Goal: Task Accomplishment & Management: Contribute content

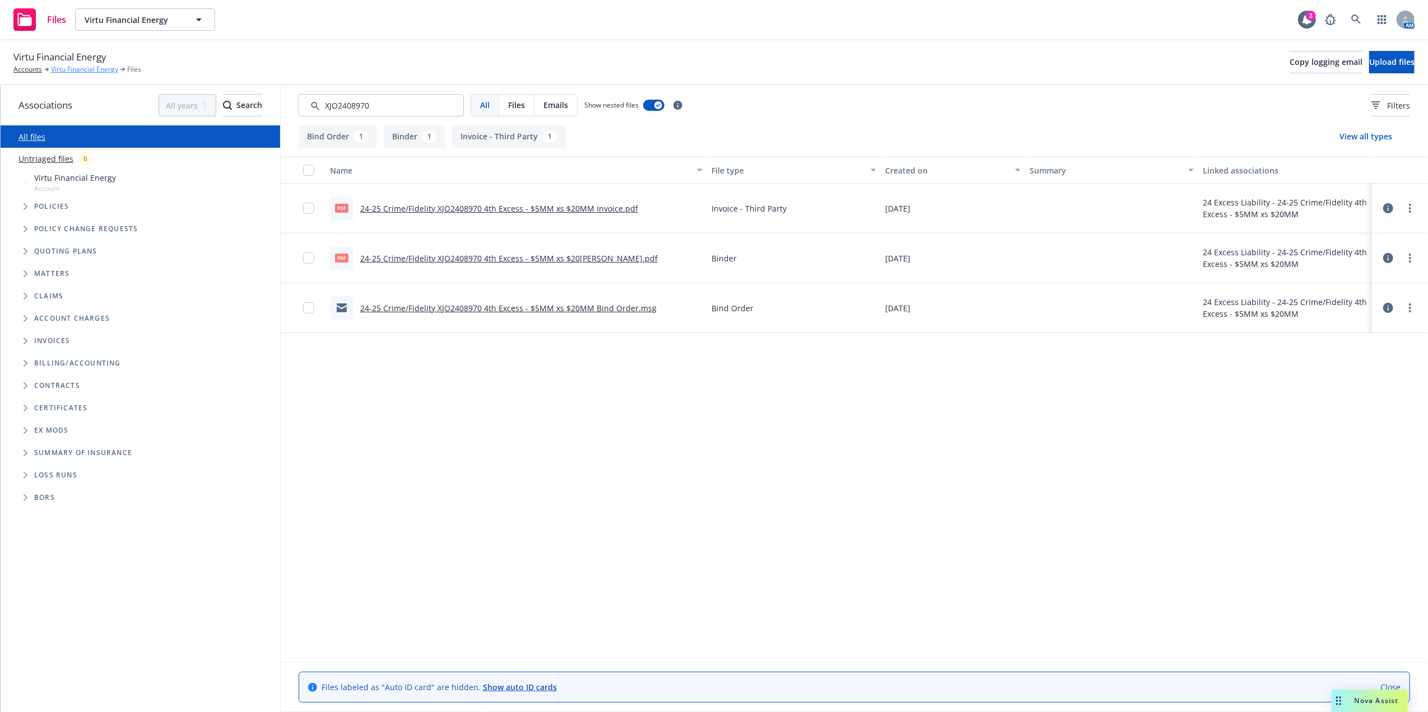
click at [95, 66] on link "Virtu Financial Energy" at bounding box center [84, 69] width 67 height 10
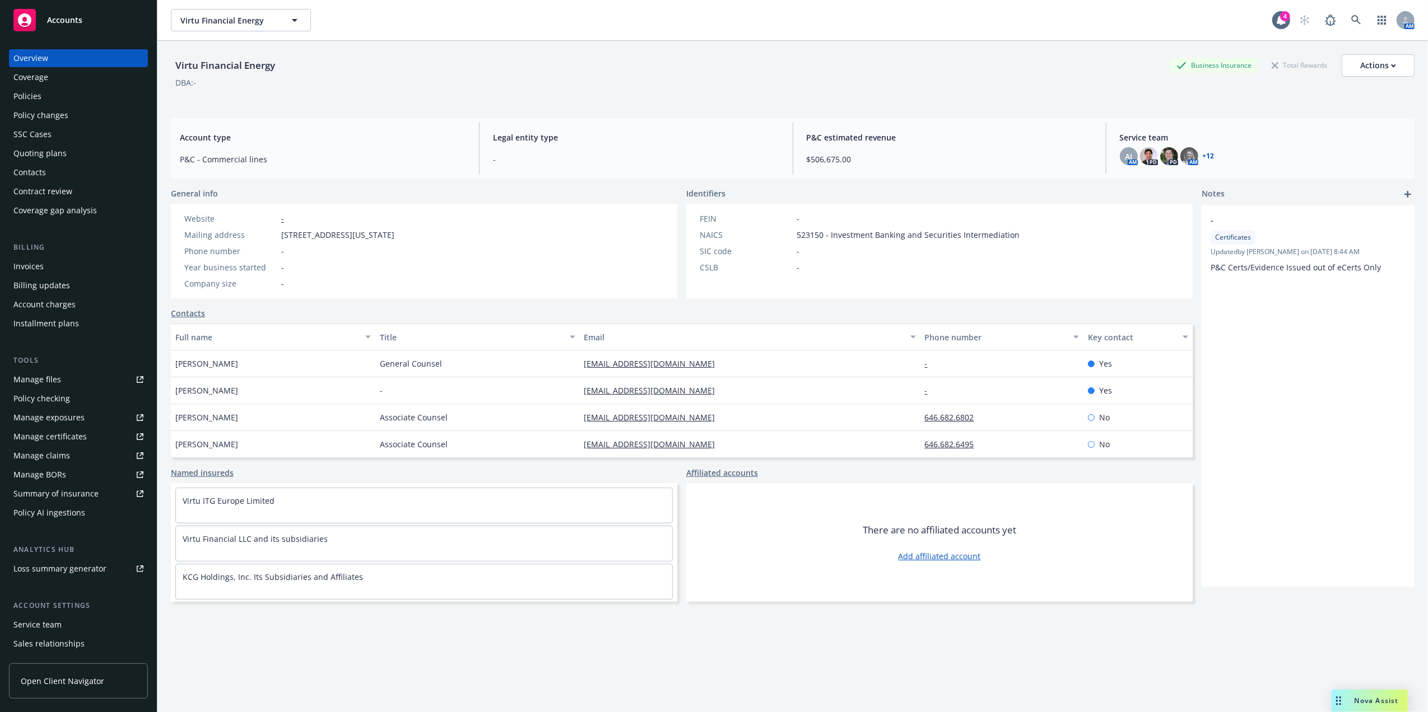
click at [71, 100] on div "Policies" at bounding box center [78, 96] width 130 height 18
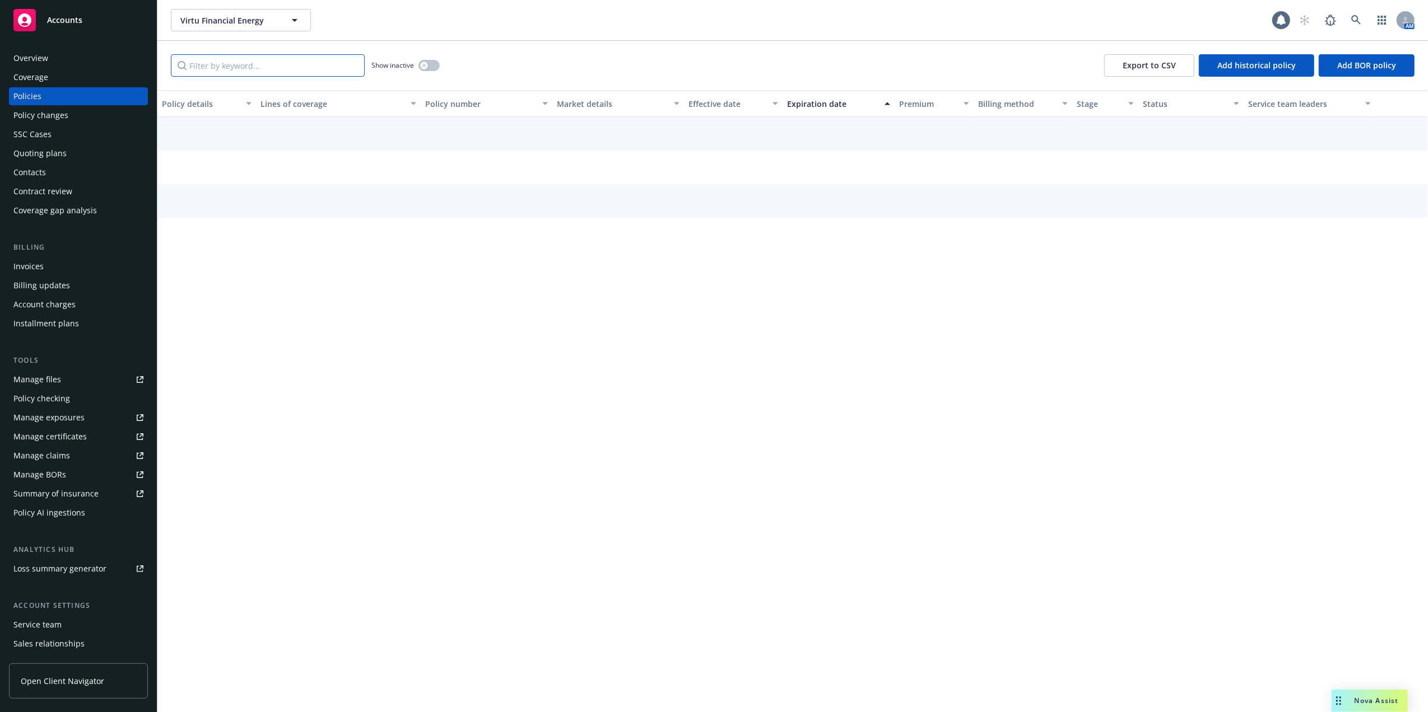
click at [259, 65] on input "Filter by keyword..." at bounding box center [268, 65] width 194 height 22
paste input "XJO2508970"
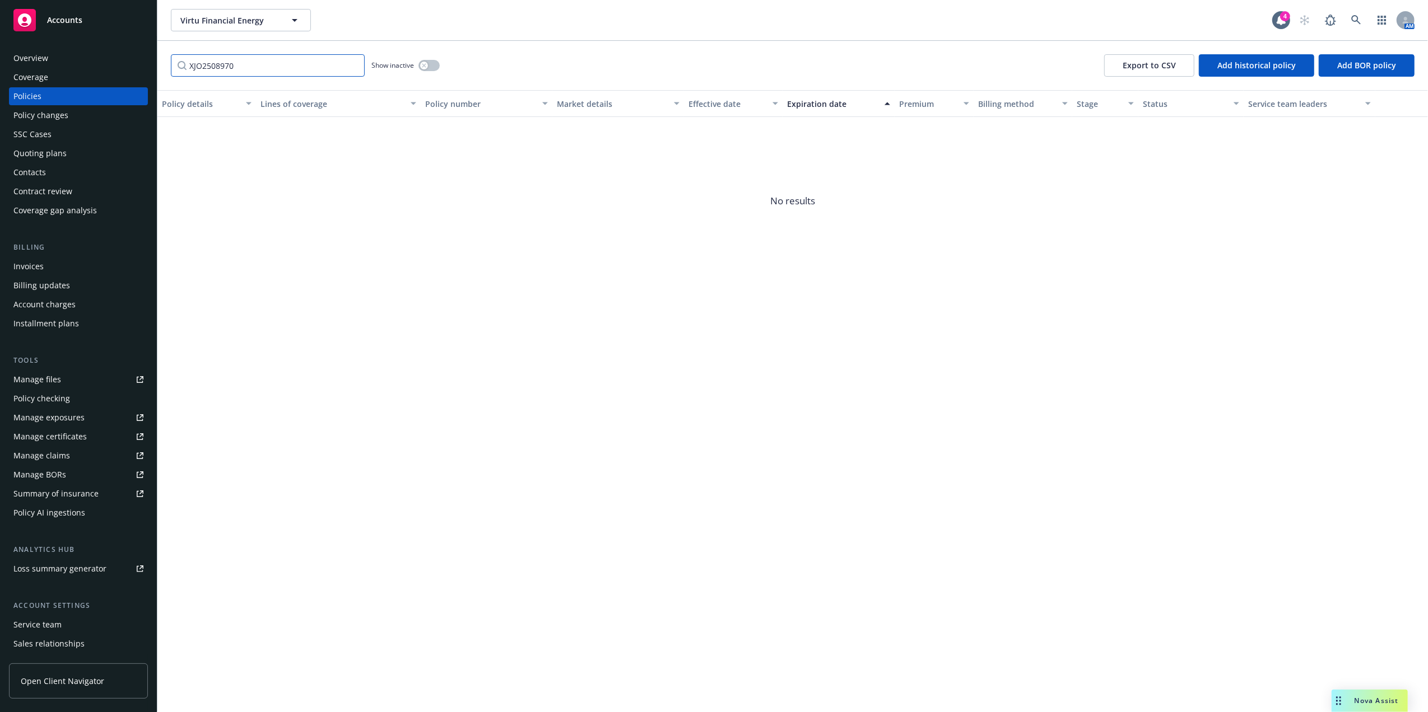
type input "XJO2508970"
click at [432, 63] on button "button" at bounding box center [428, 65] width 21 height 11
click at [431, 63] on div "button" at bounding box center [434, 66] width 8 height 8
click at [605, 68] on div "XJO2508970 Show inactive Export to CSV Add historical policy Add BOR policy" at bounding box center [792, 65] width 1270 height 49
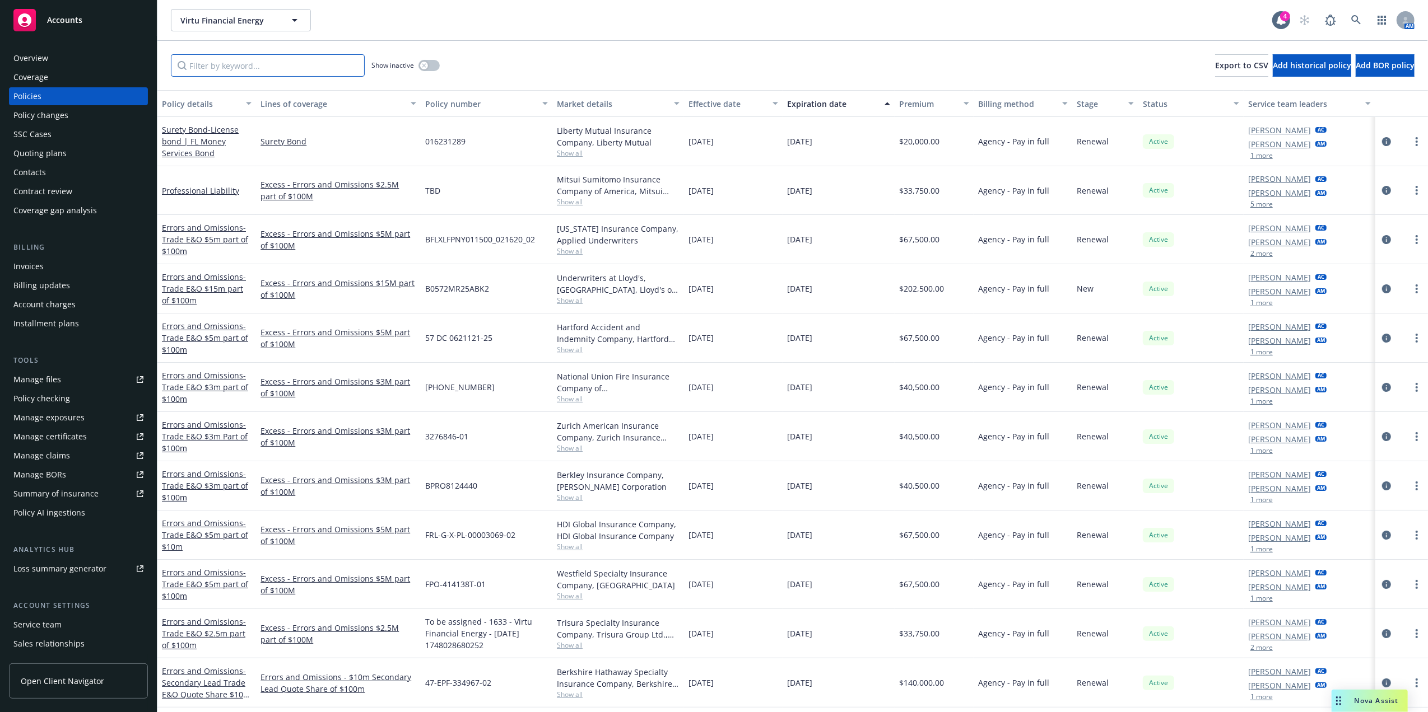
click at [272, 66] on input "Filter by keyword..." at bounding box center [268, 65] width 194 height 22
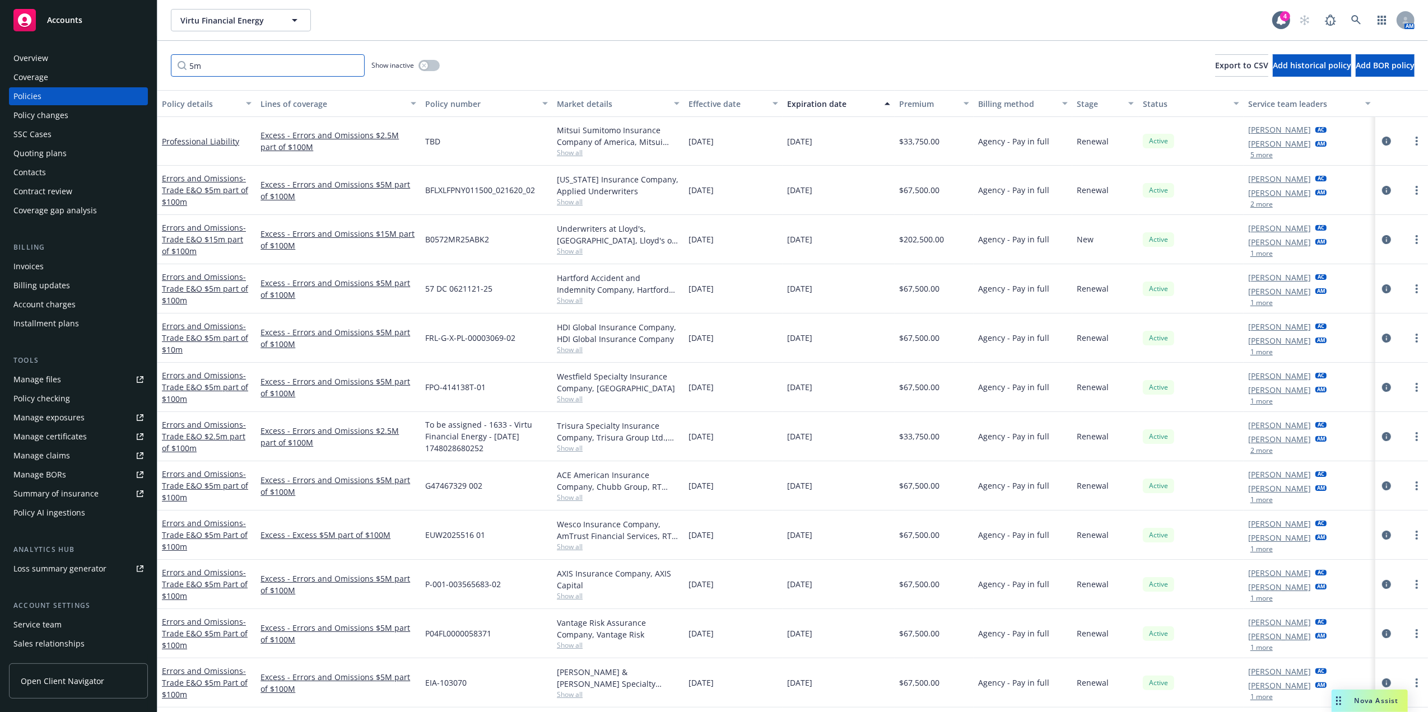
type input "5"
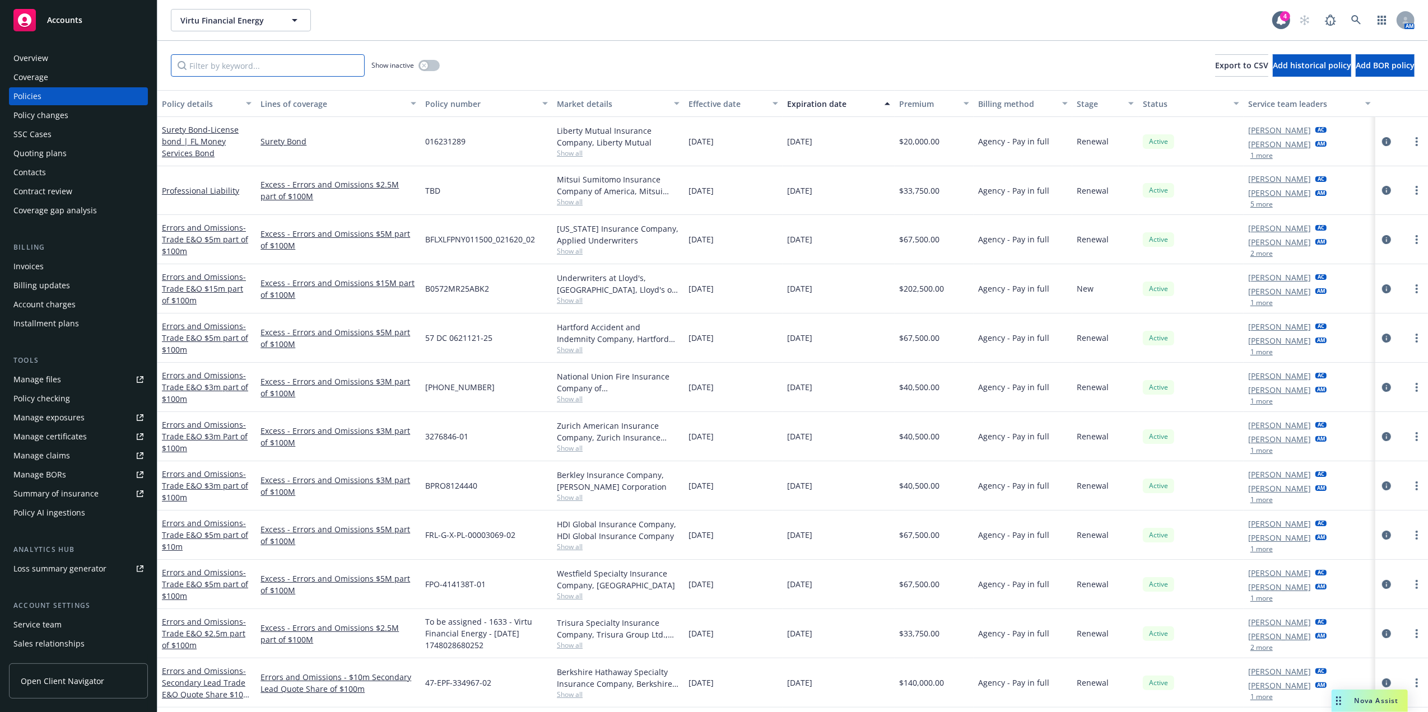
click at [234, 63] on input "Filter by keyword..." at bounding box center [268, 65] width 194 height 22
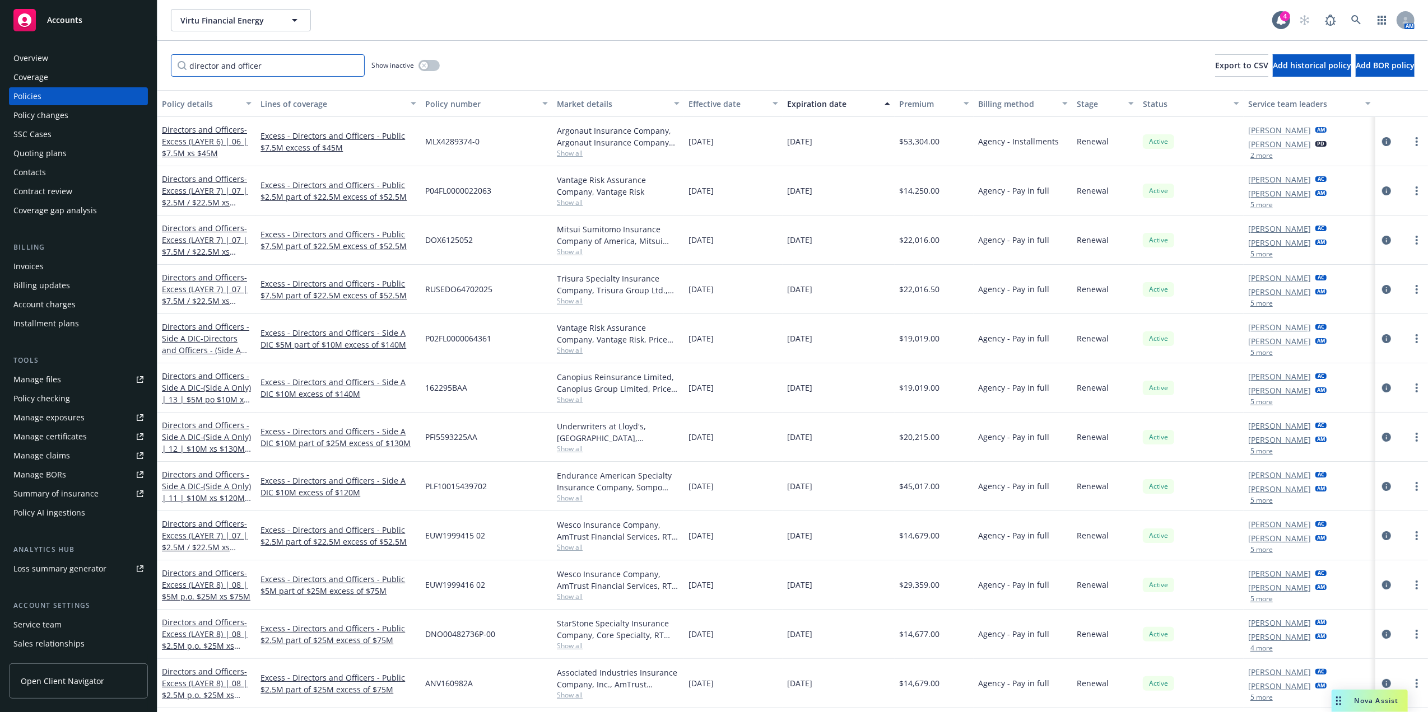
type input "director and officer"
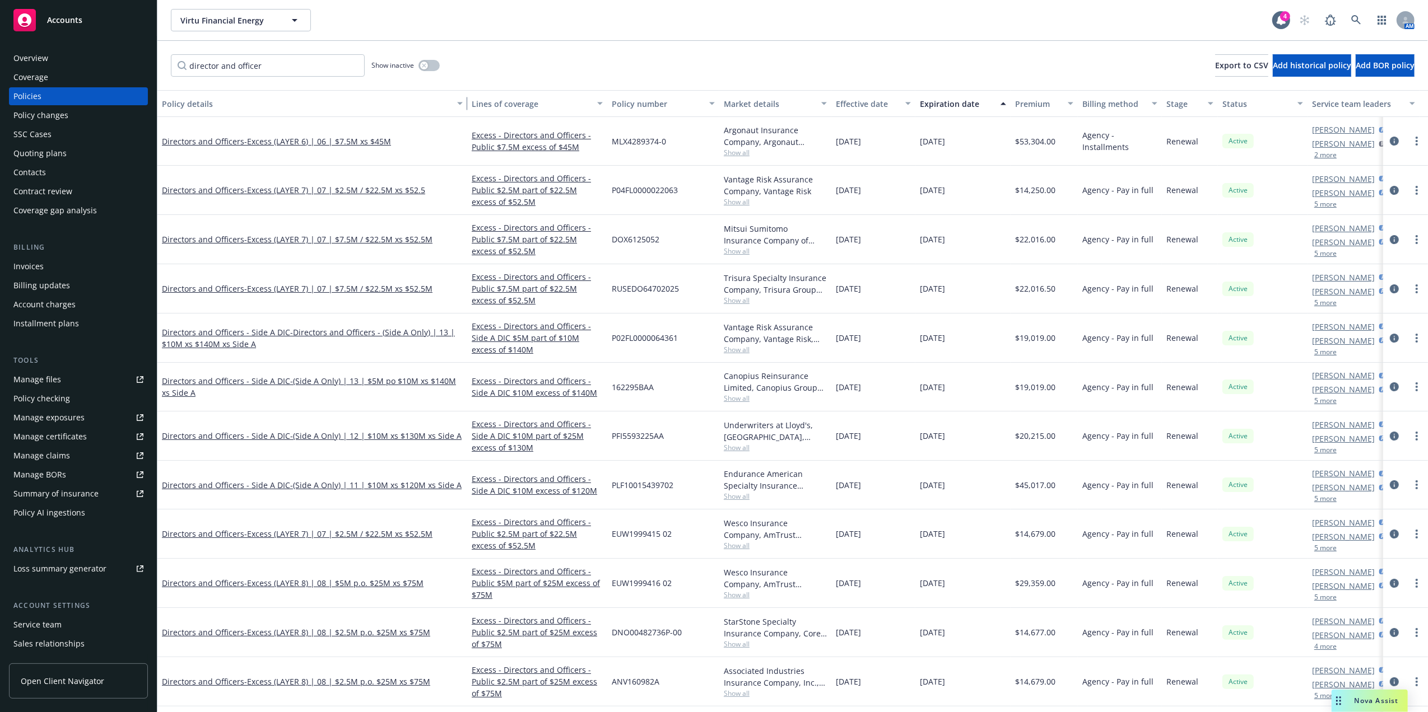
drag, startPoint x: 254, startPoint y: 104, endPoint x: 479, endPoint y: 111, distance: 225.8
click at [479, 111] on div "Policy details Lines of coverage Policy number Market details Effective date Ex…" at bounding box center [810, 103] width 1307 height 27
click at [198, 101] on div "Policy details" at bounding box center [306, 104] width 288 height 12
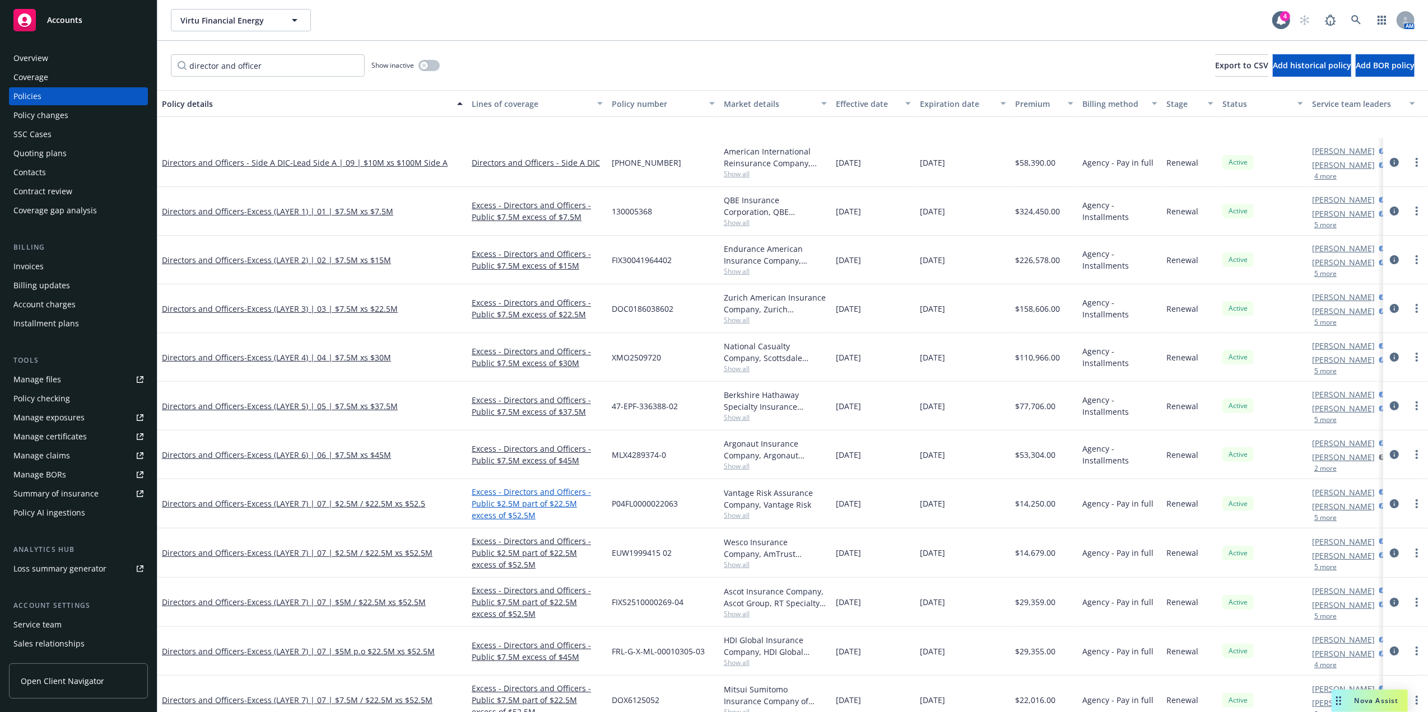
scroll to position [337, 0]
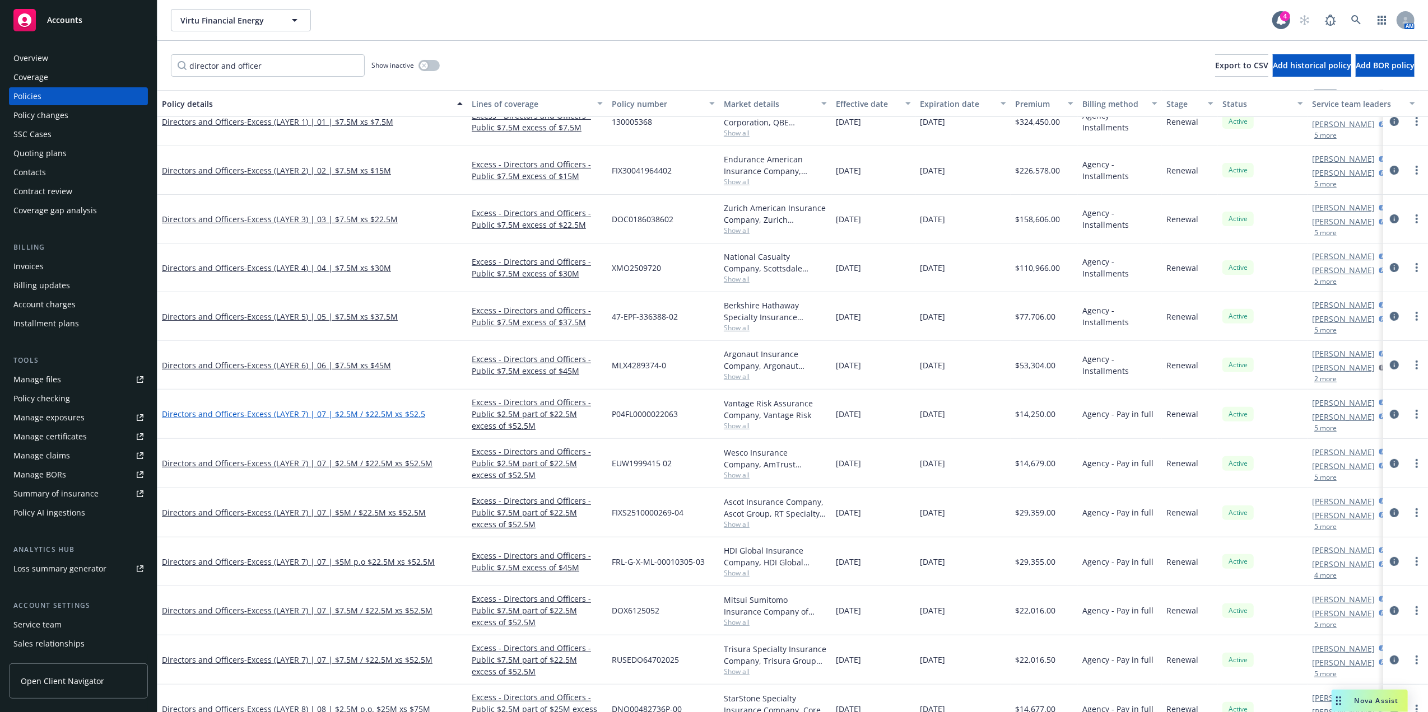
click at [280, 414] on span "- Excess (LAYER 7) | 07 | $2.5M / $22.5M xs $52.5" at bounding box center [334, 414] width 181 height 11
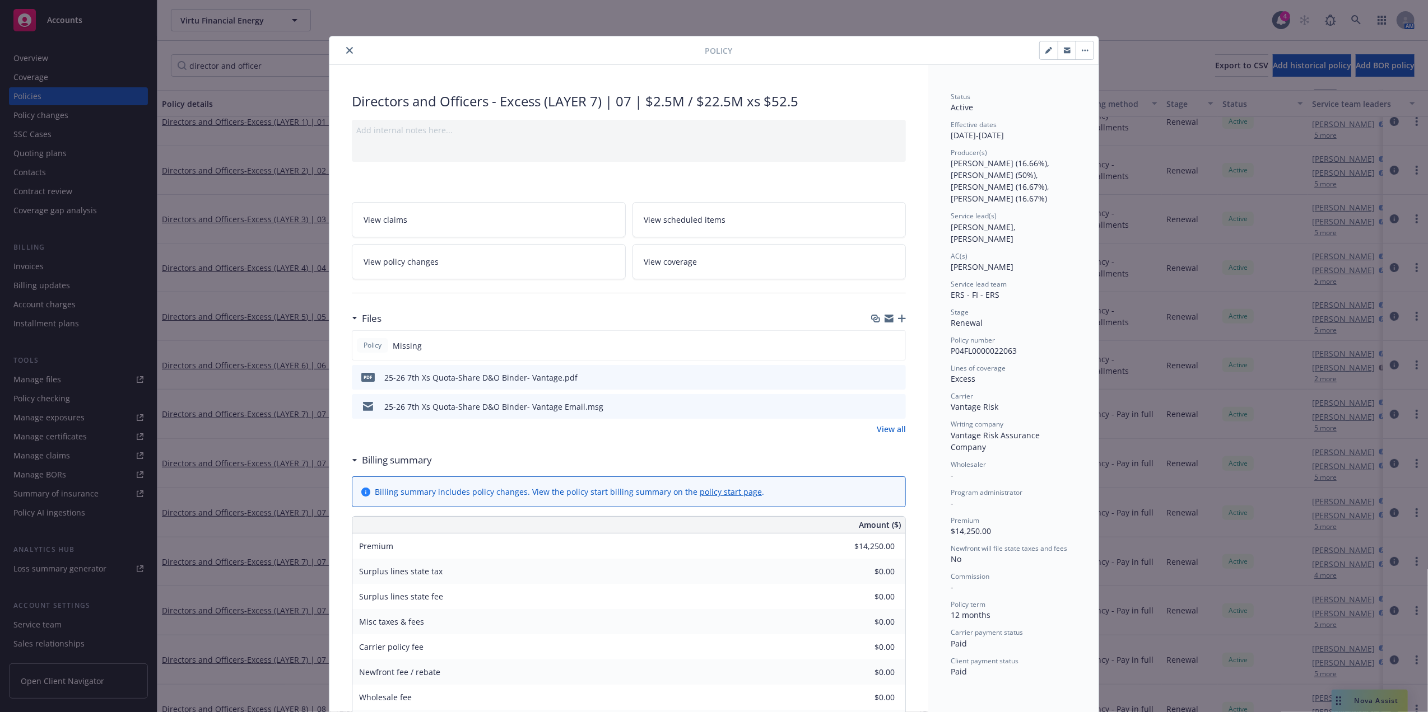
click at [346, 53] on icon "close" at bounding box center [349, 50] width 7 height 7
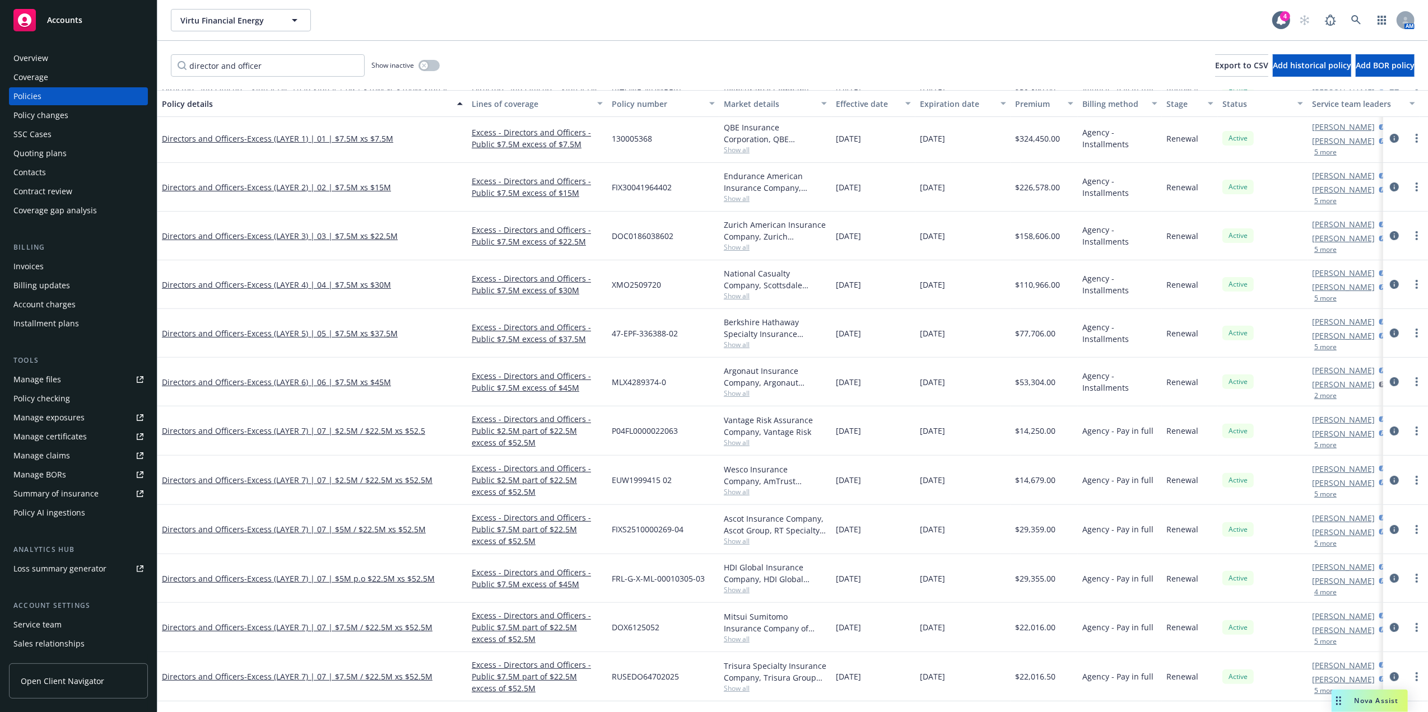
scroll to position [141, 0]
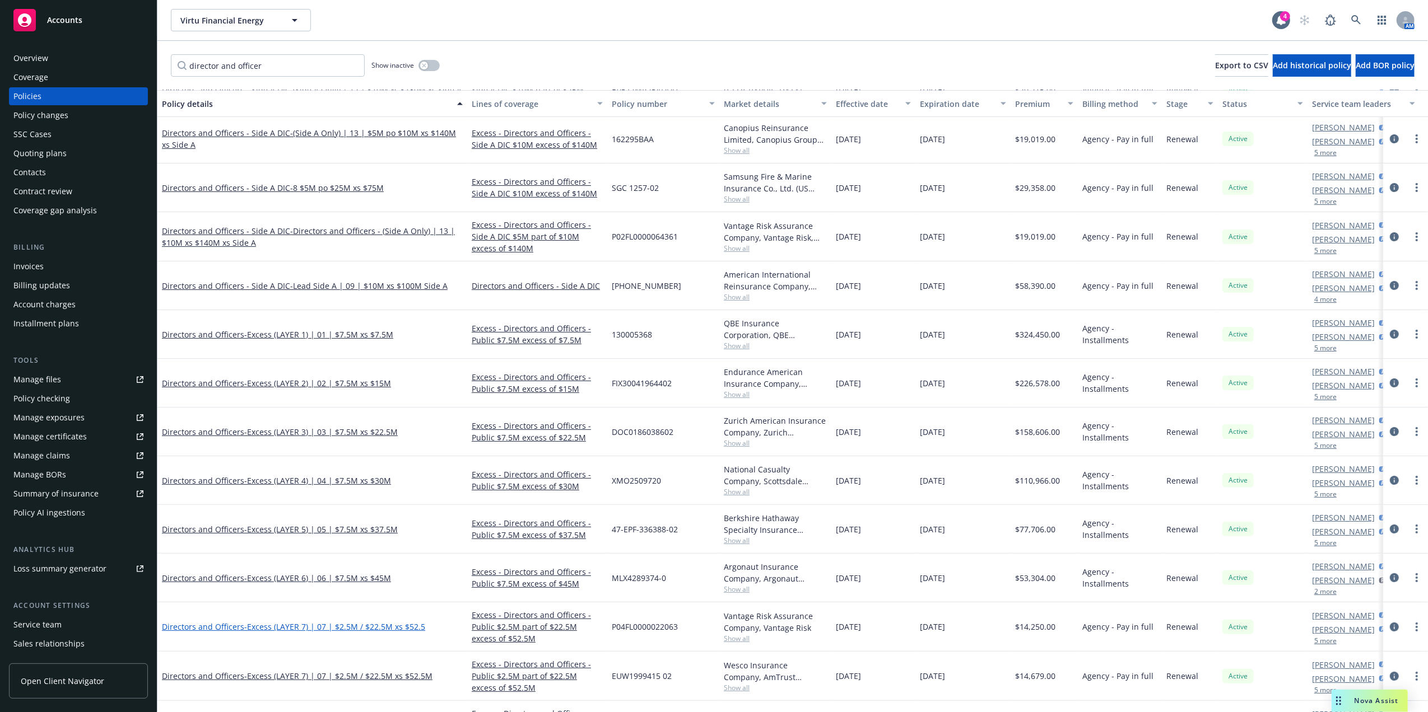
click at [371, 626] on span "- Excess (LAYER 7) | 07 | $2.5M / $22.5M xs $52.5" at bounding box center [334, 627] width 181 height 11
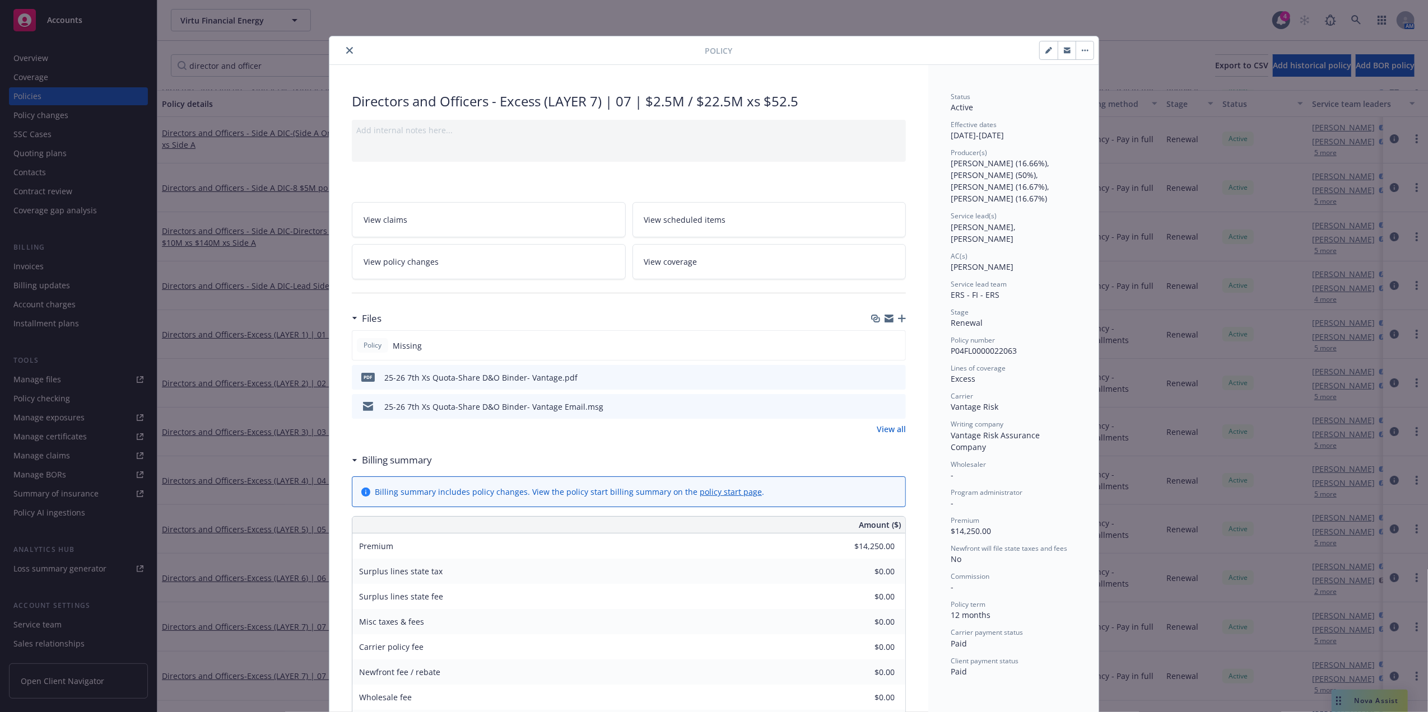
scroll to position [34, 0]
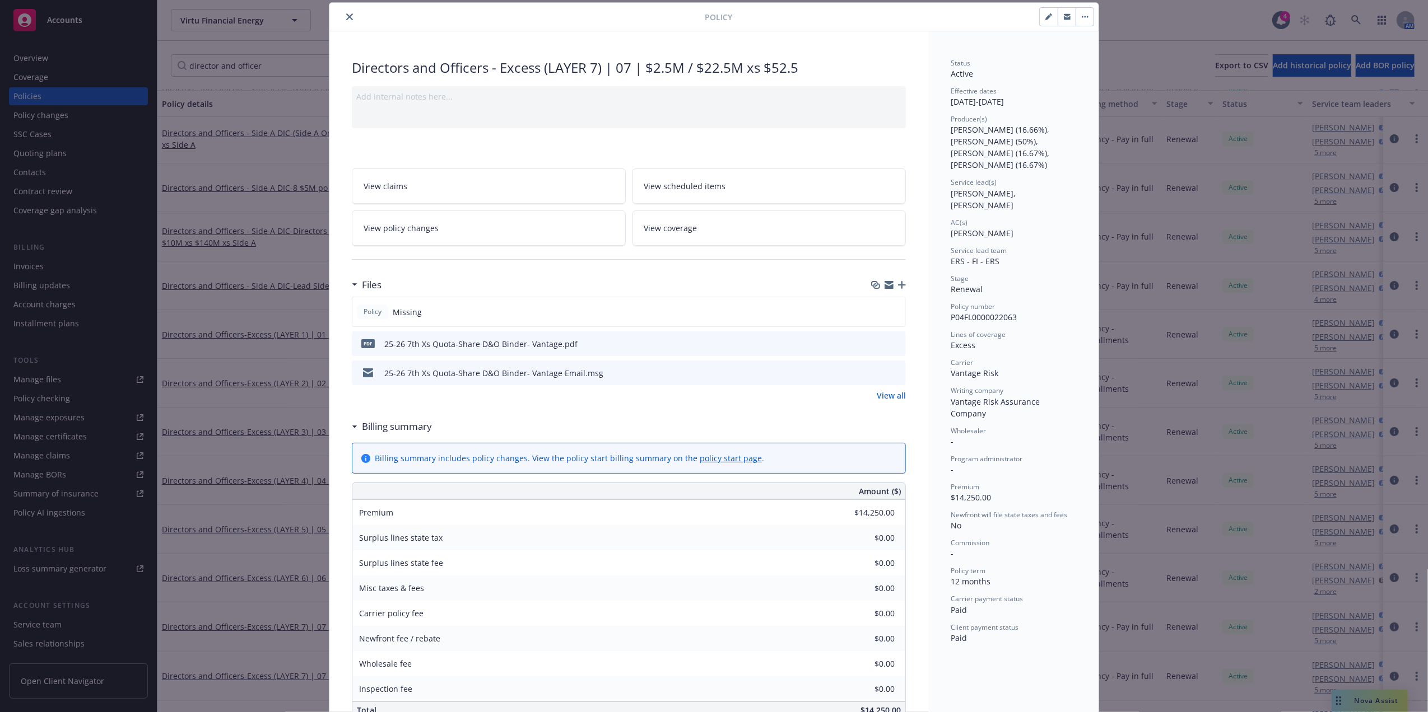
click at [346, 15] on icon "close" at bounding box center [349, 16] width 7 height 7
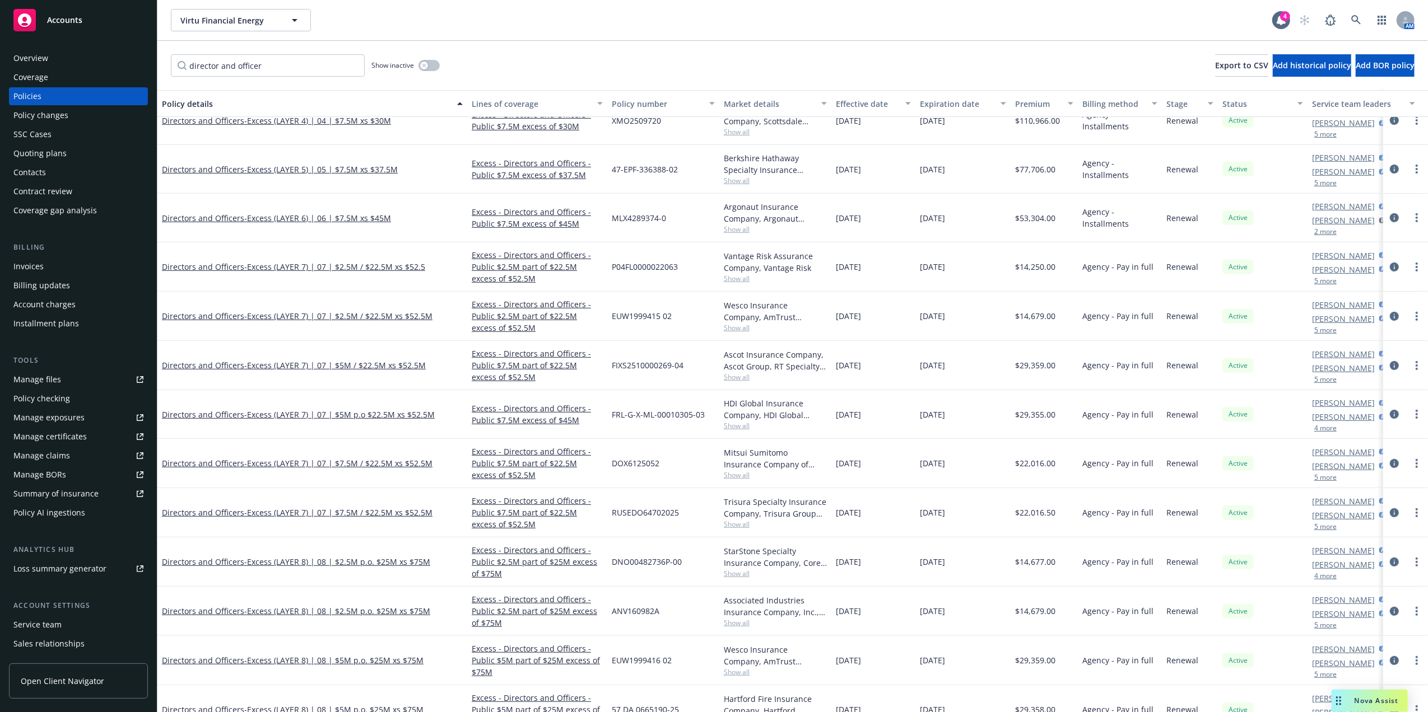
scroll to position [496, 0]
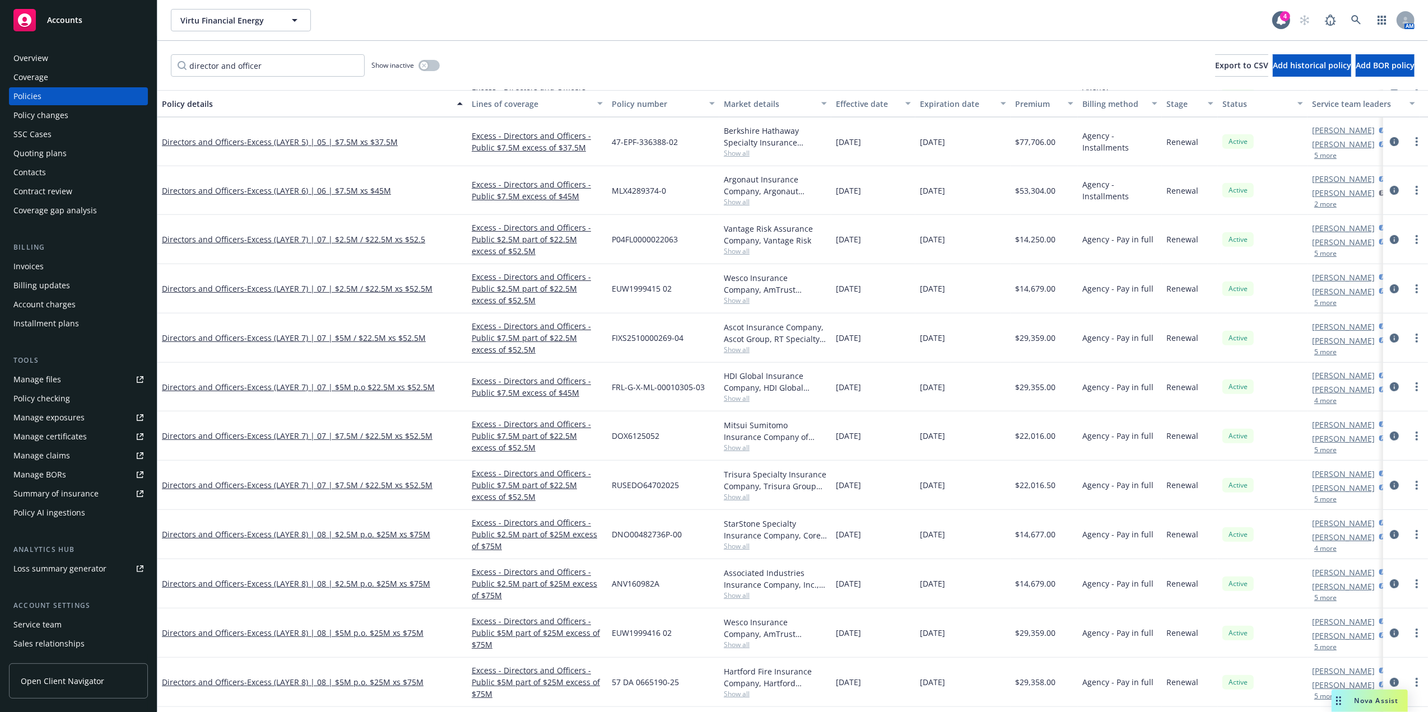
click at [744, 497] on span "Show all" at bounding box center [775, 497] width 103 height 10
click at [766, 474] on div "Trisura Specialty Insurance Company, Trisura Group Ltd., Relm US Insurance Solu…" at bounding box center [775, 481] width 103 height 24
click at [338, 487] on span "- Excess (LAYER 7) | 07 | $7.5M / $22.5M xs $52.5M" at bounding box center [338, 485] width 188 height 11
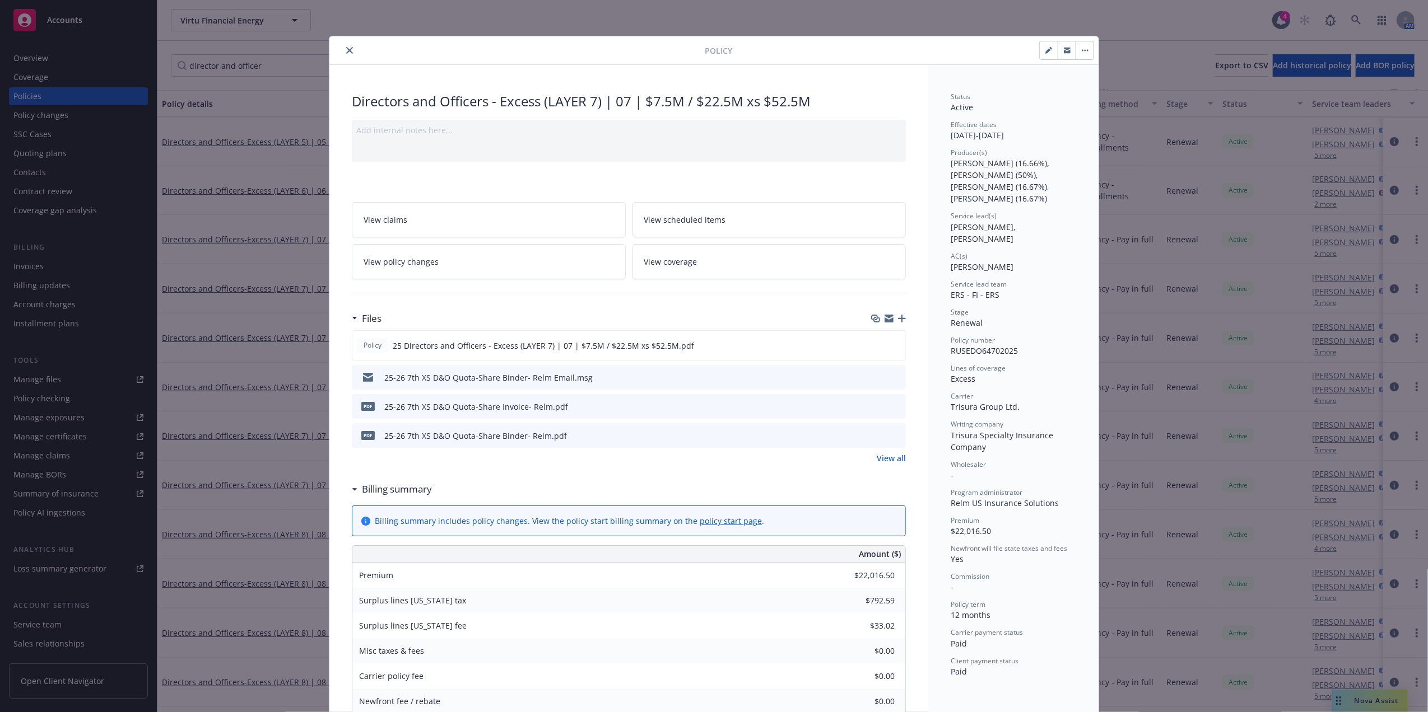
click at [873, 440] on icon "download file" at bounding box center [876, 438] width 9 height 3
click at [347, 48] on icon "close" at bounding box center [349, 50] width 7 height 7
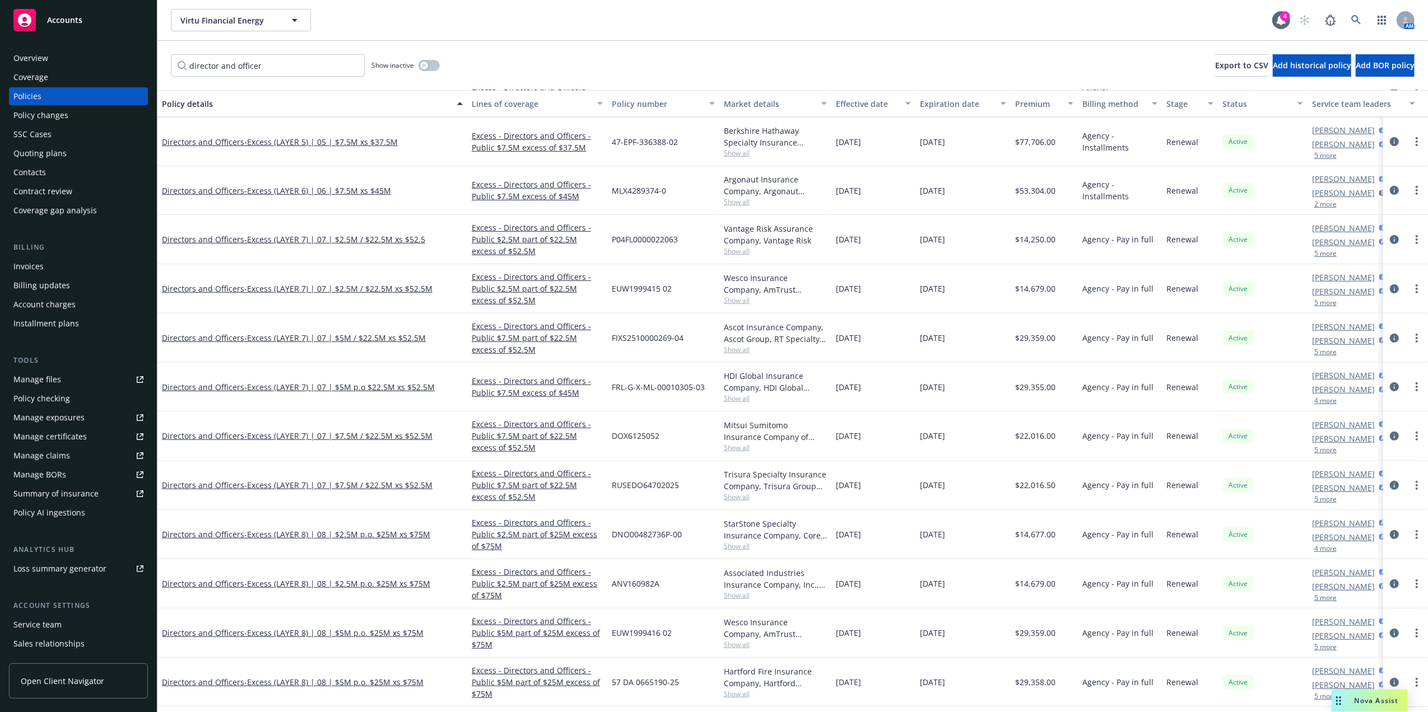
click at [738, 299] on span "Show all" at bounding box center [775, 301] width 103 height 10
click at [736, 301] on span "Show all" at bounding box center [775, 301] width 103 height 10
click at [738, 348] on span "Show all" at bounding box center [775, 350] width 103 height 10
click at [342, 337] on span "- Excess (LAYER 7) | 07 | $5M / $22.5M xs $52.5M" at bounding box center [334, 338] width 181 height 11
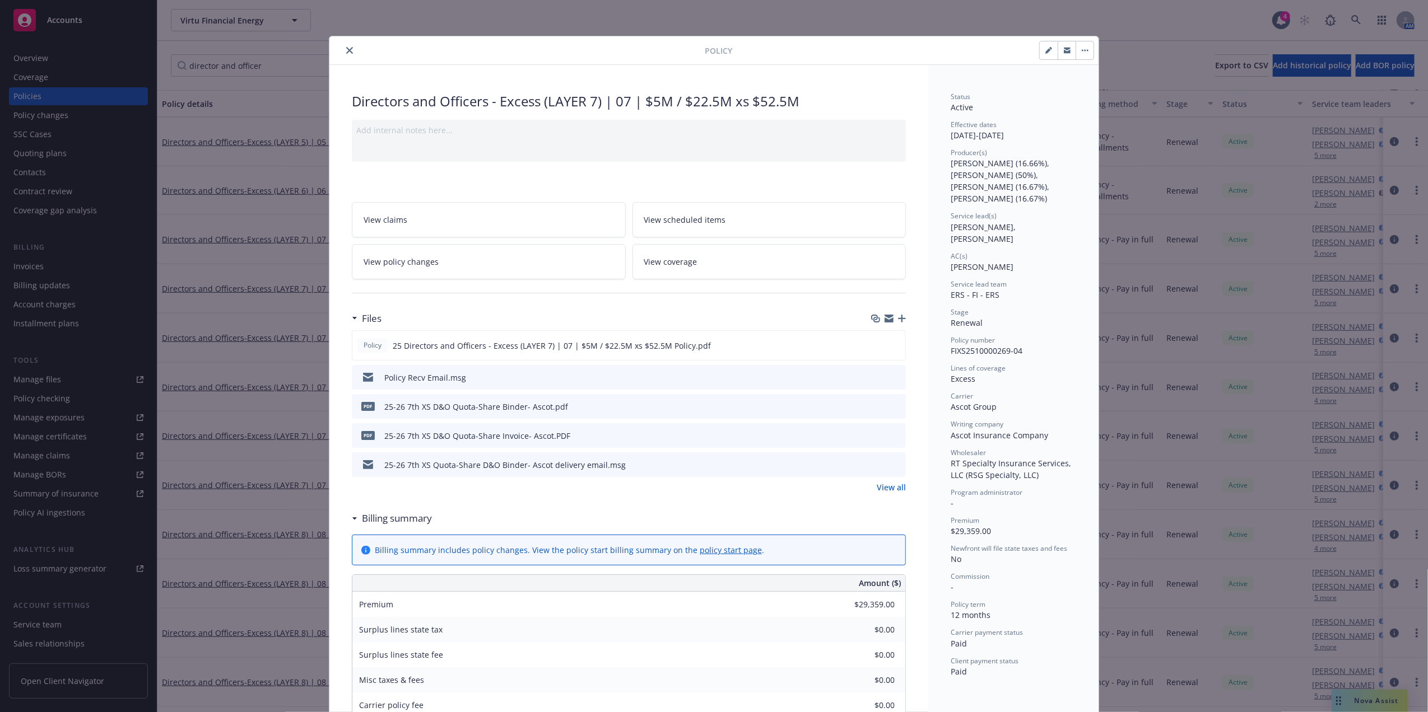
click at [873, 404] on icon "download file" at bounding box center [876, 406] width 9 height 9
click at [346, 52] on icon "close" at bounding box center [349, 50] width 7 height 7
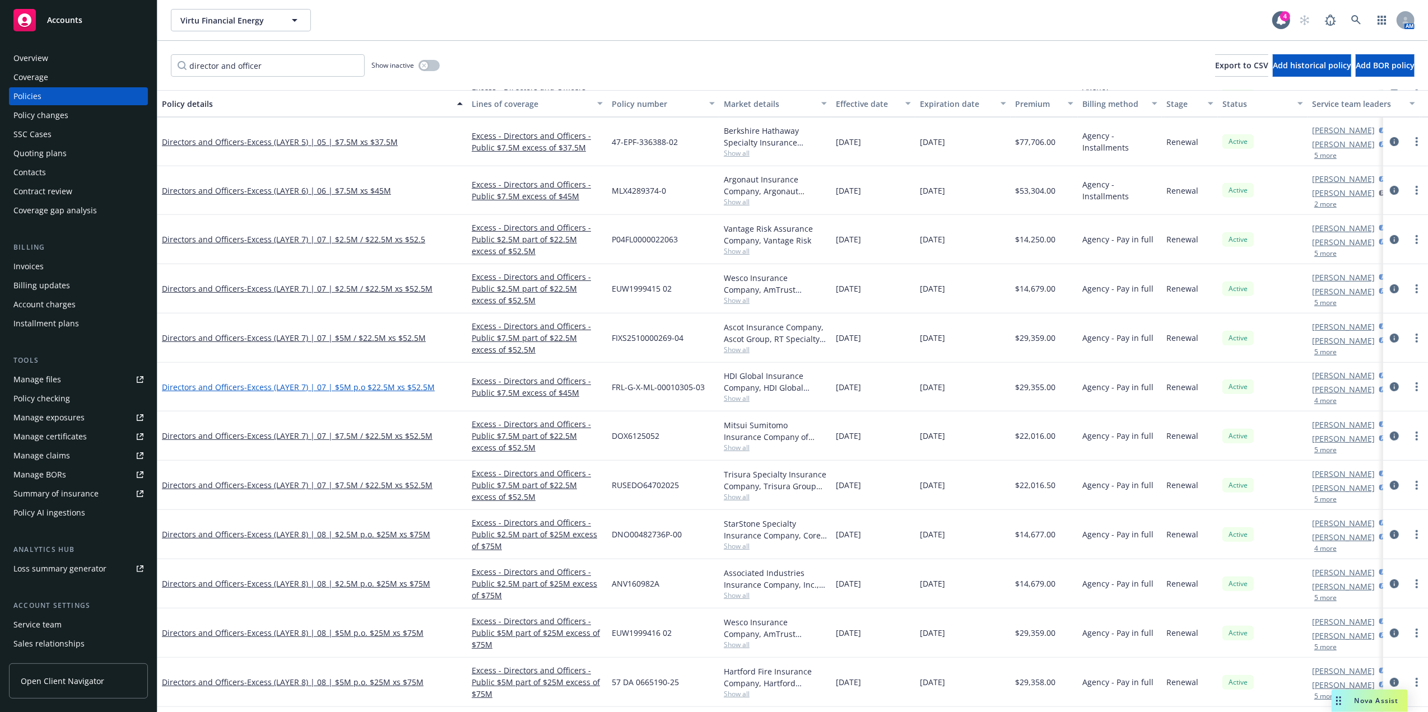
click at [338, 391] on span "- Excess (LAYER 7) | 07 | $5M p.o $22.5M xs $52.5M" at bounding box center [339, 387] width 190 height 11
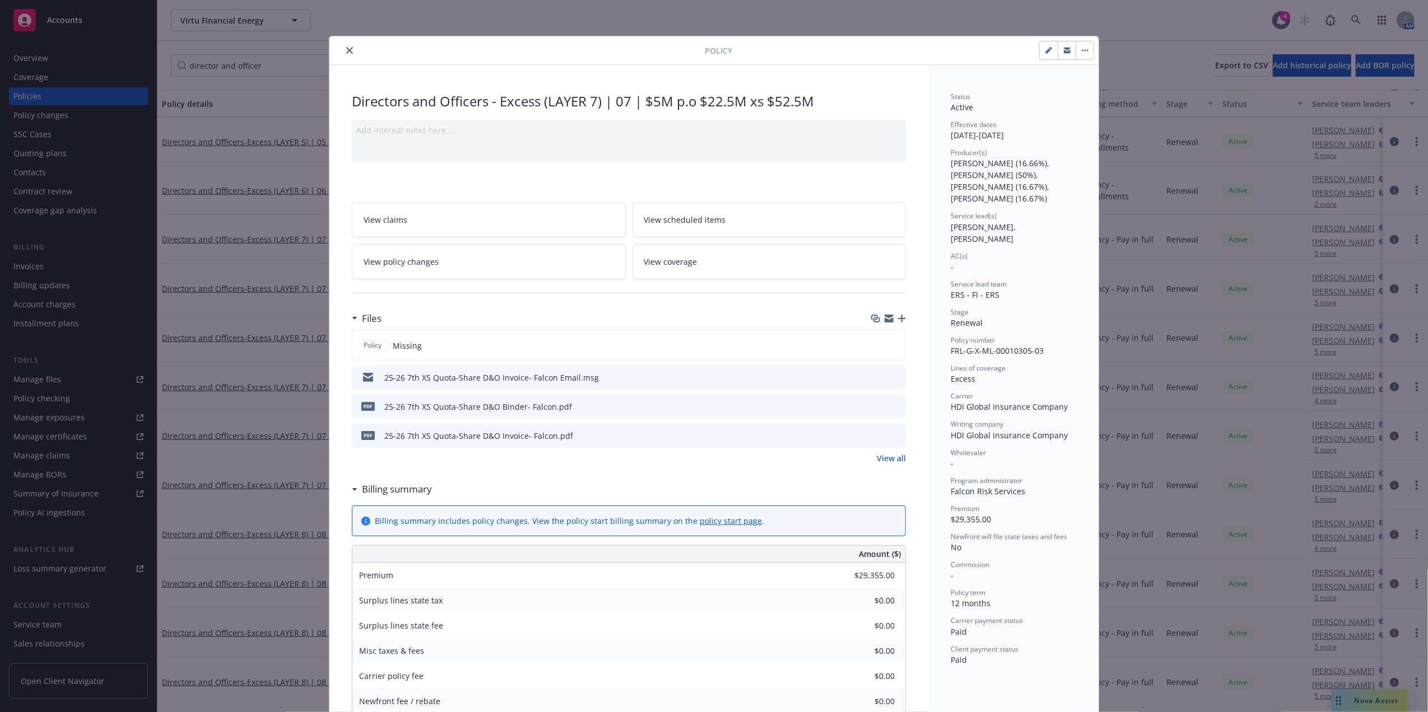
click at [346, 54] on icon "close" at bounding box center [349, 50] width 7 height 7
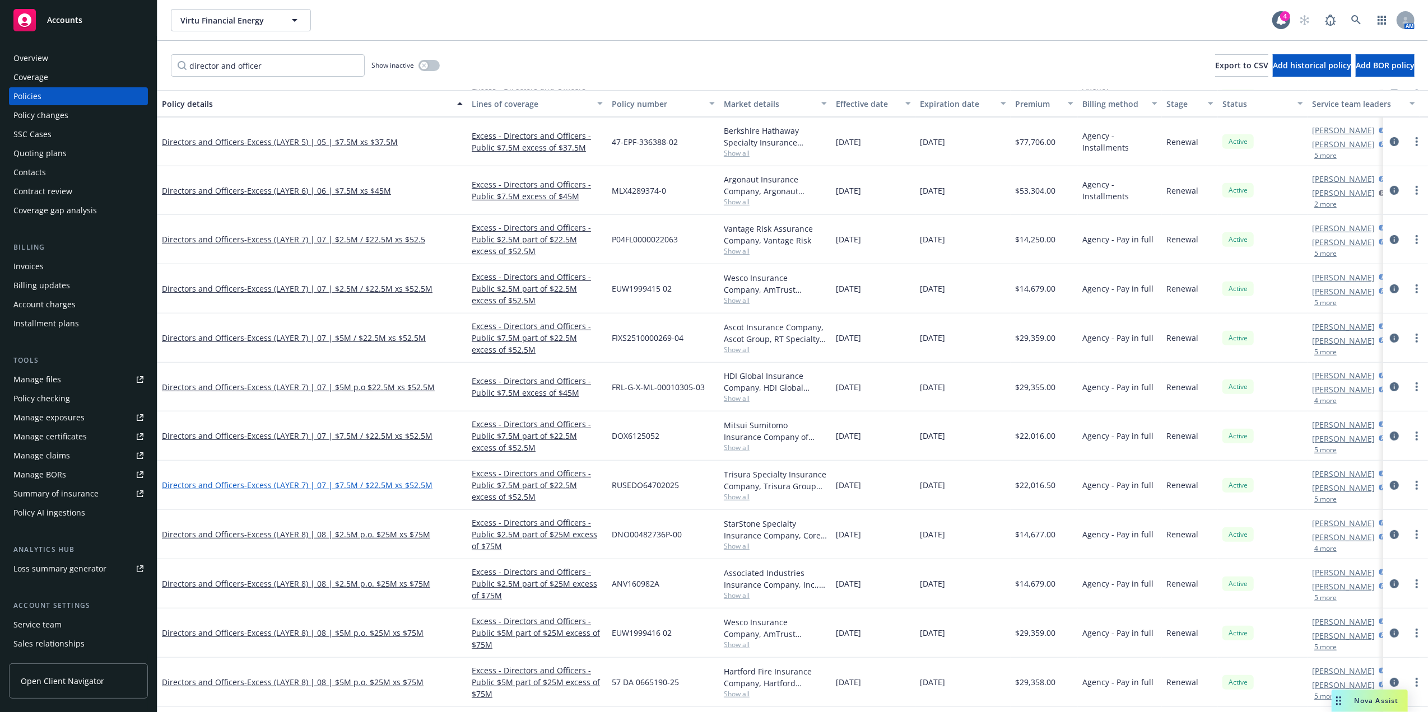
click at [379, 488] on span "- Excess (LAYER 7) | 07 | $7.5M / $22.5M xs $52.5M" at bounding box center [338, 485] width 188 height 11
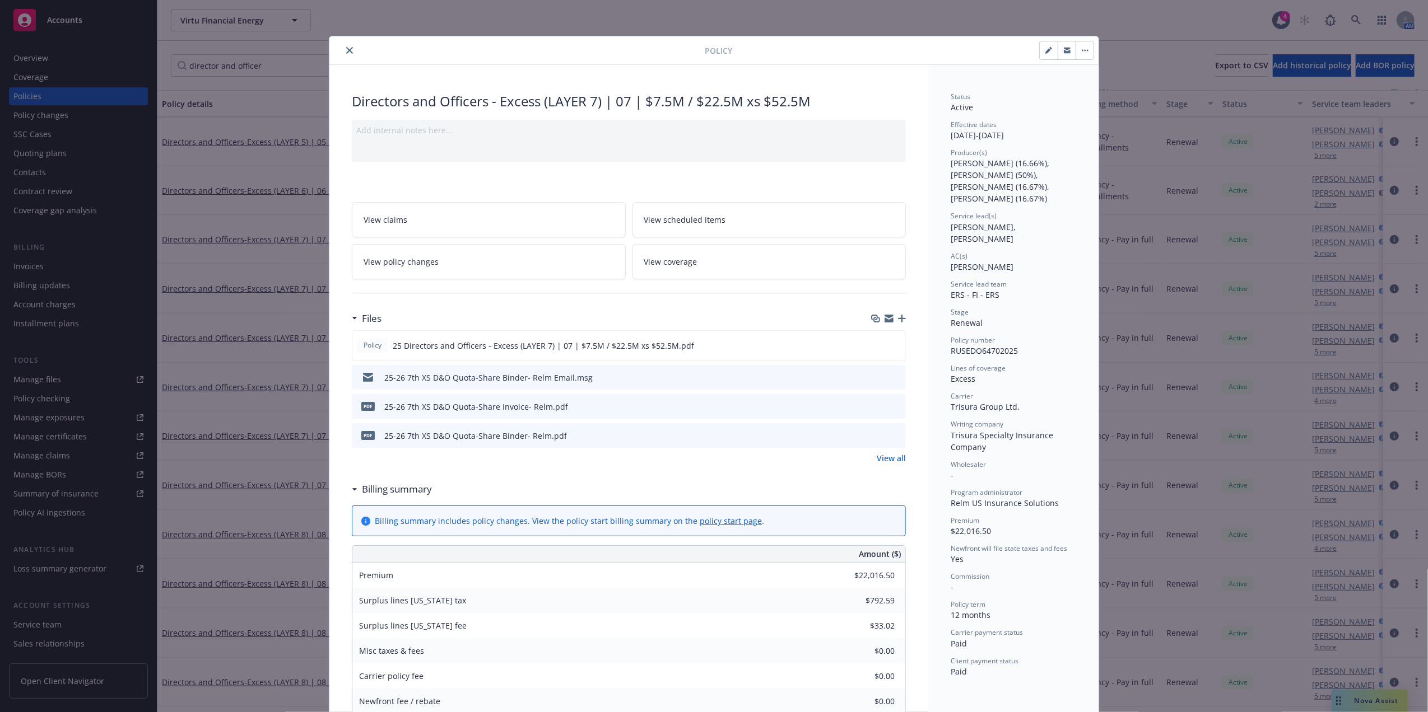
scroll to position [34, 0]
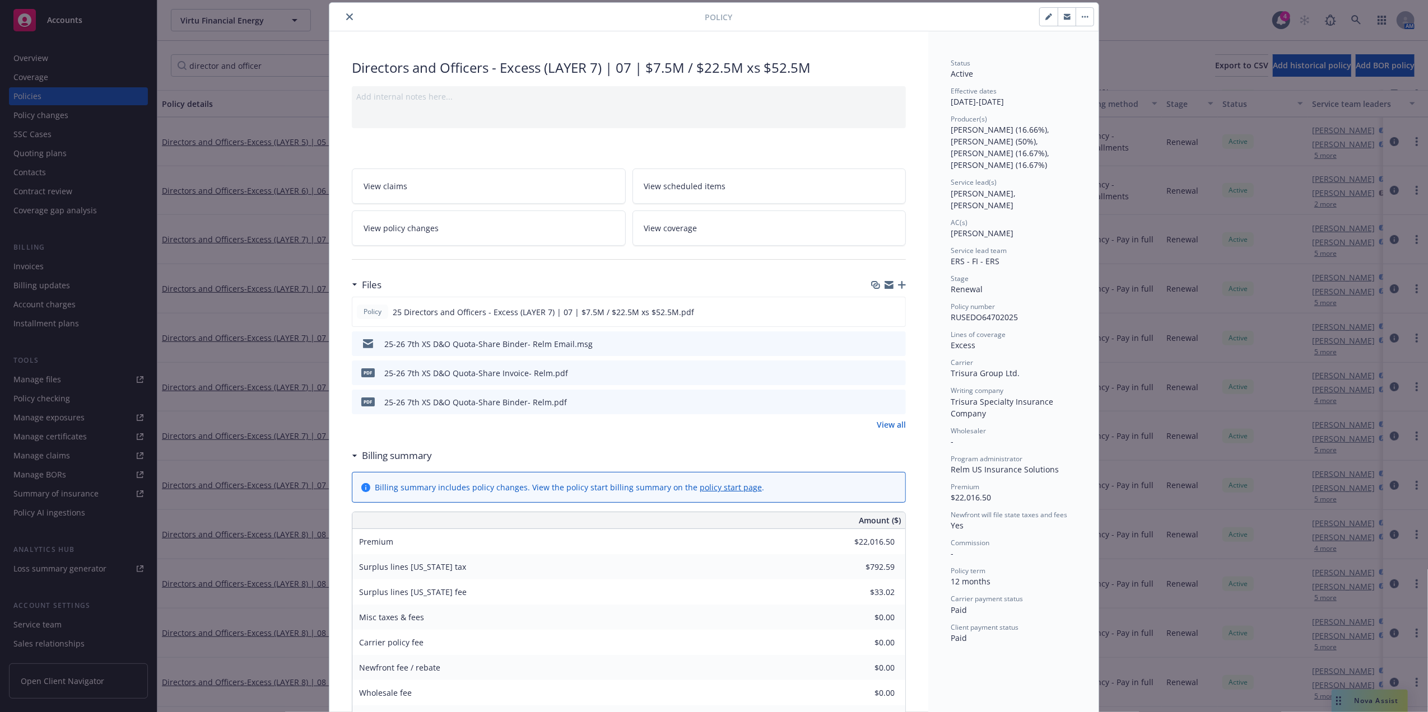
click at [890, 402] on icon "preview file" at bounding box center [895, 402] width 10 height 8
click at [346, 13] on icon "close" at bounding box center [349, 16] width 7 height 7
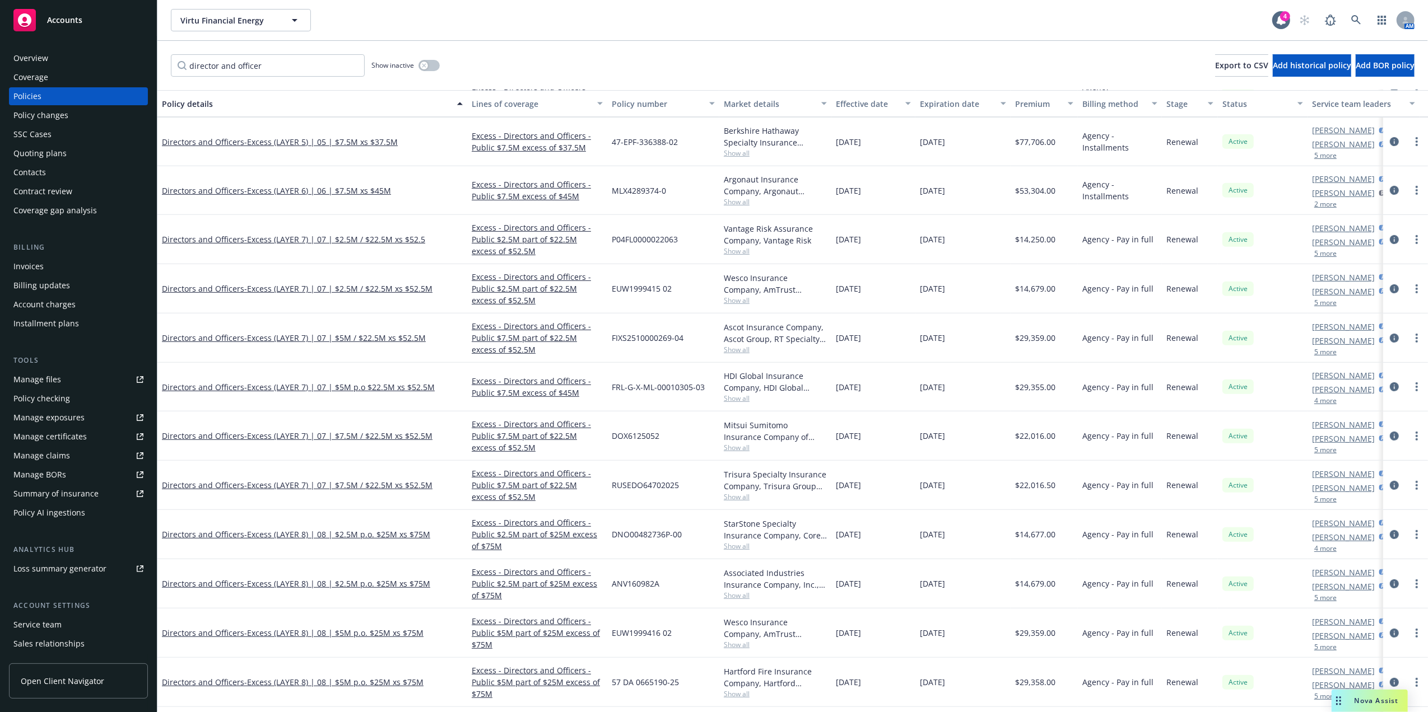
click at [637, 434] on span "DOX6125052" at bounding box center [636, 436] width 48 height 12
click at [637, 437] on span "DOX6125052" at bounding box center [636, 436] width 48 height 12
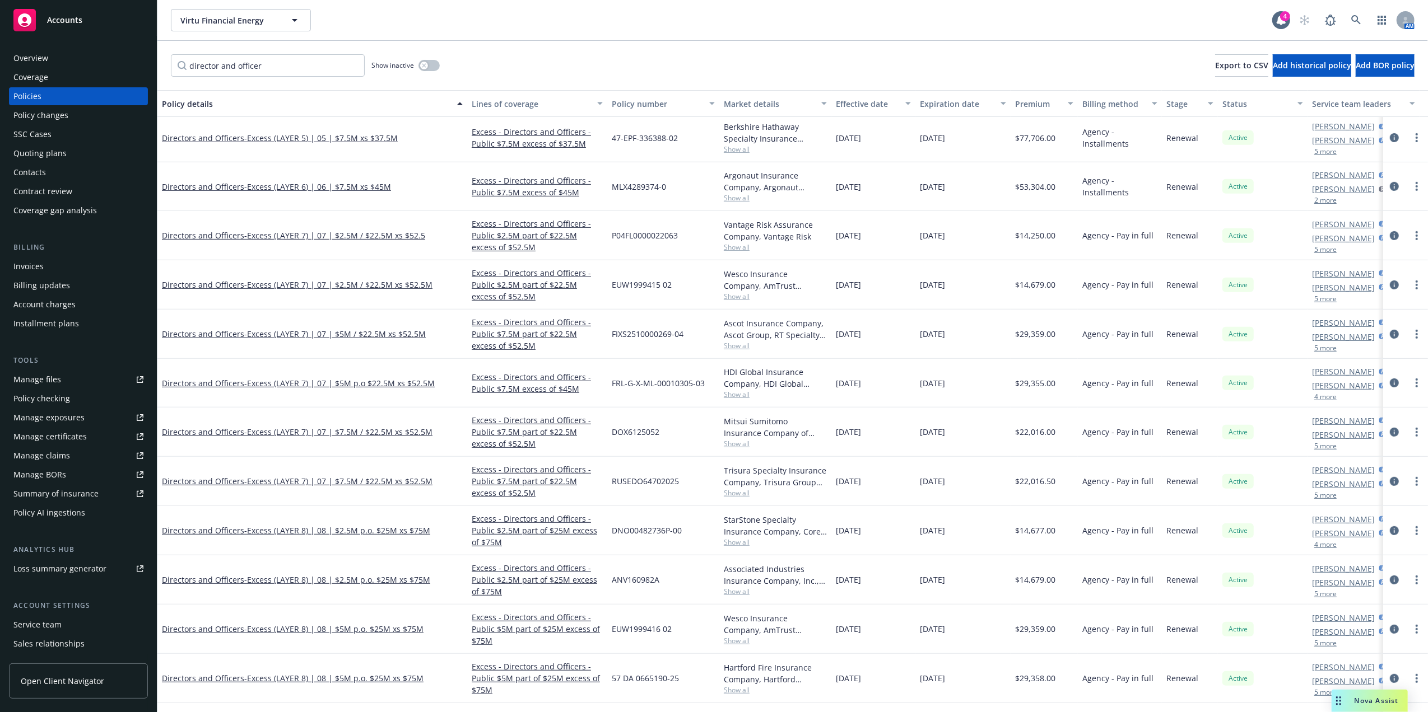
scroll to position [549, 0]
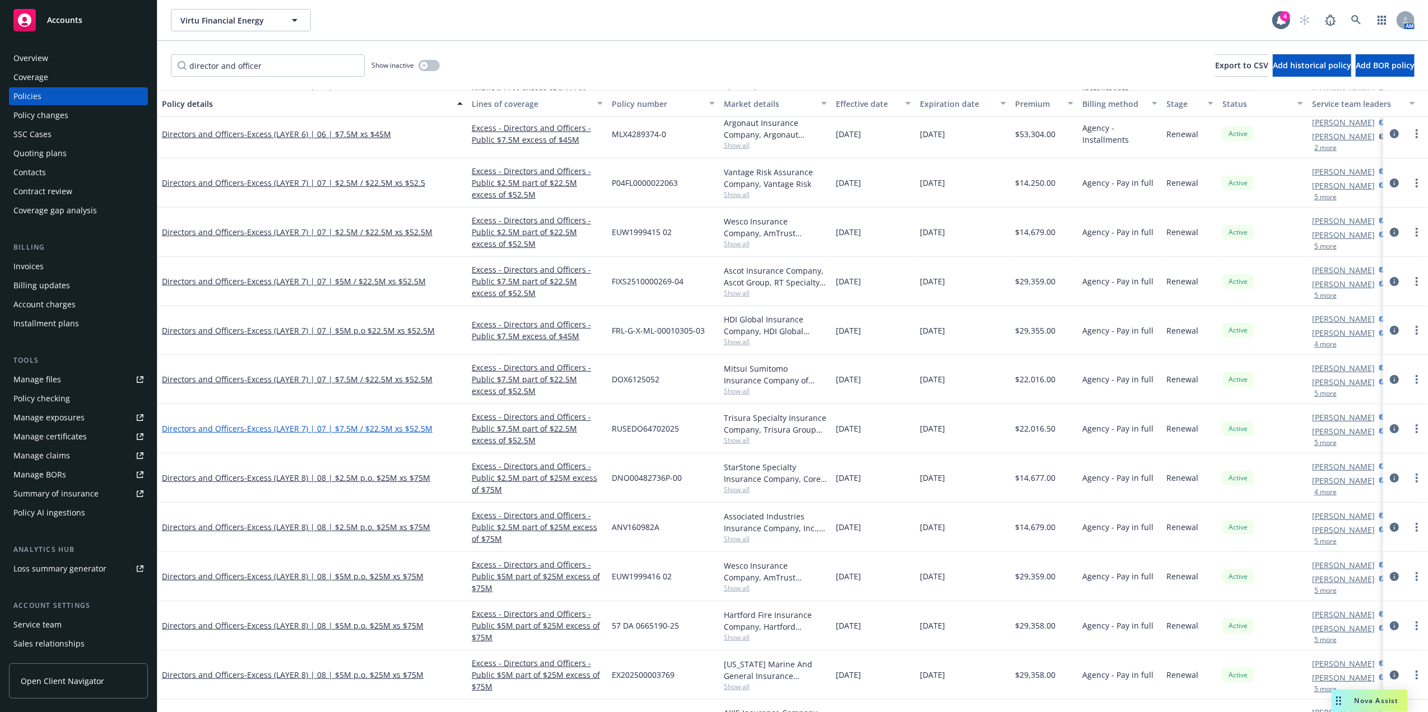
click at [326, 426] on span "- Excess (LAYER 7) | 07 | $7.5M / $22.5M xs $52.5M" at bounding box center [338, 428] width 188 height 11
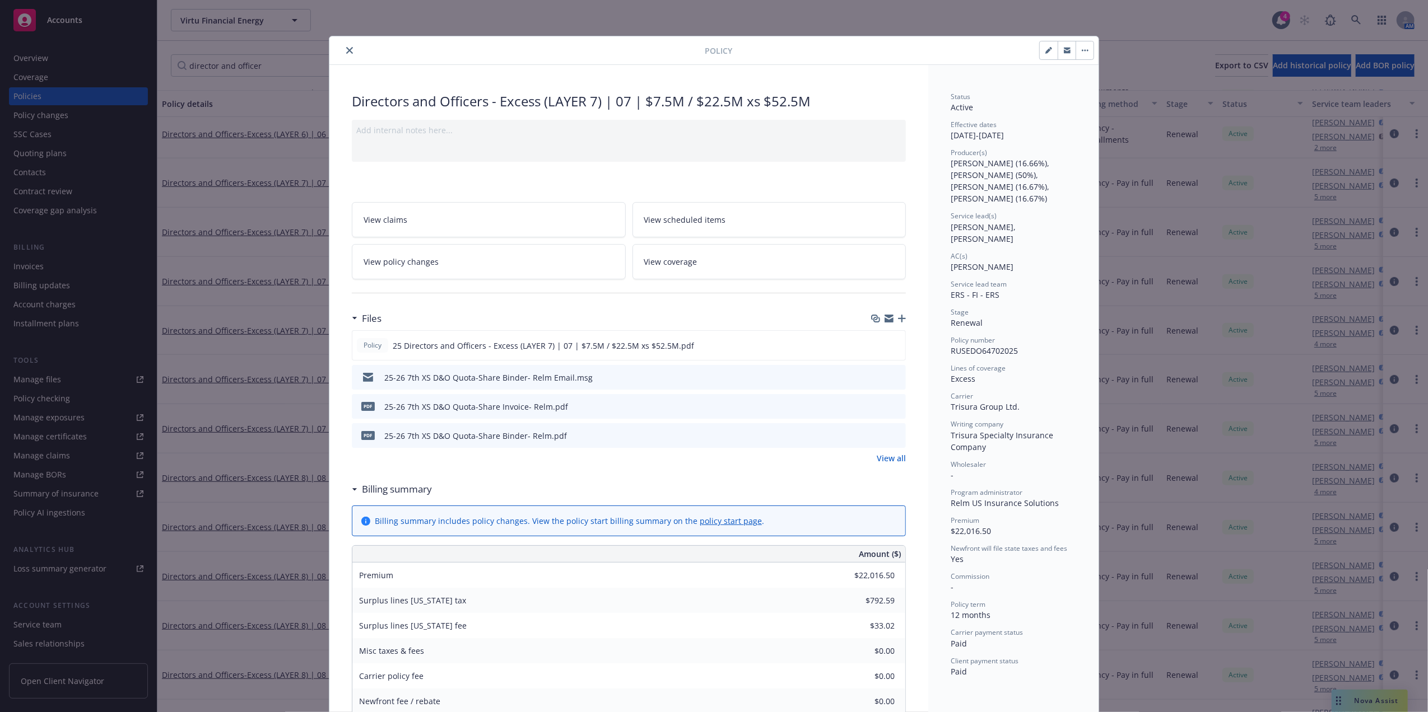
scroll to position [34, 0]
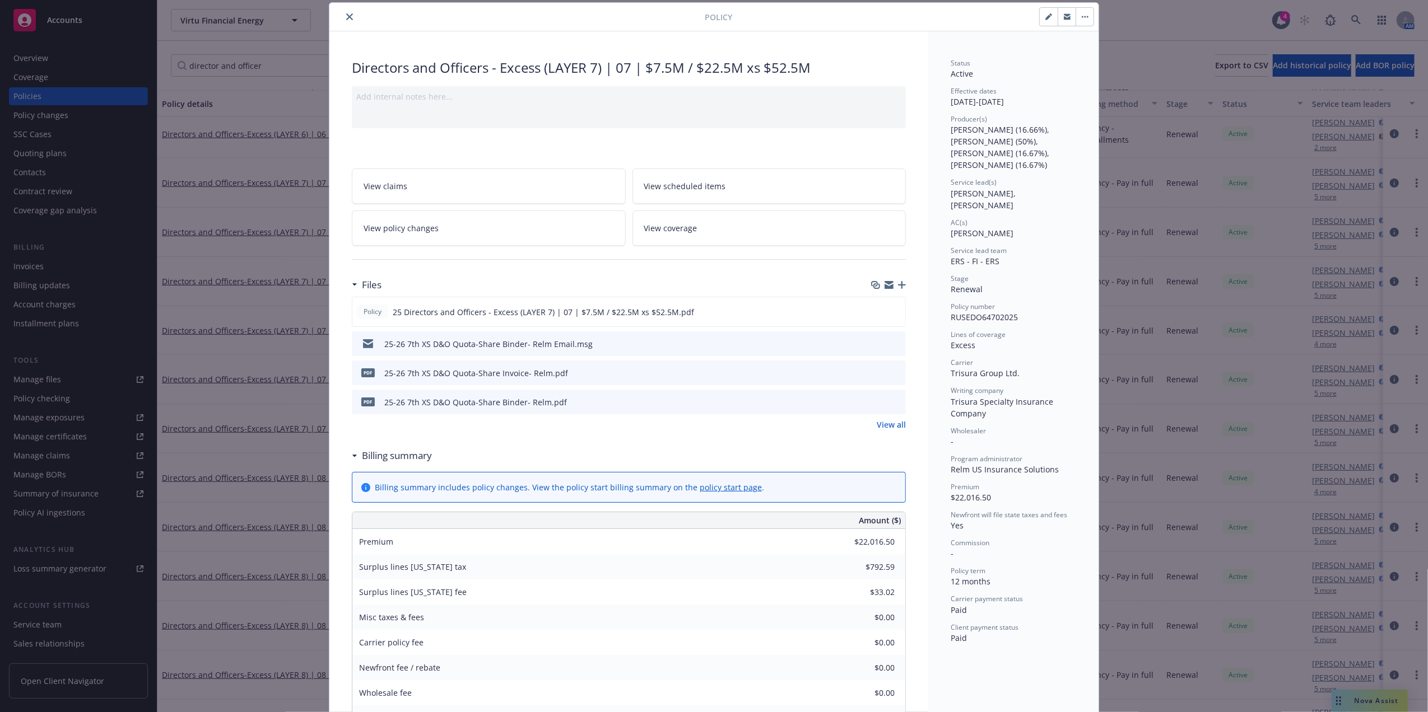
click at [343, 12] on button "close" at bounding box center [349, 16] width 13 height 13
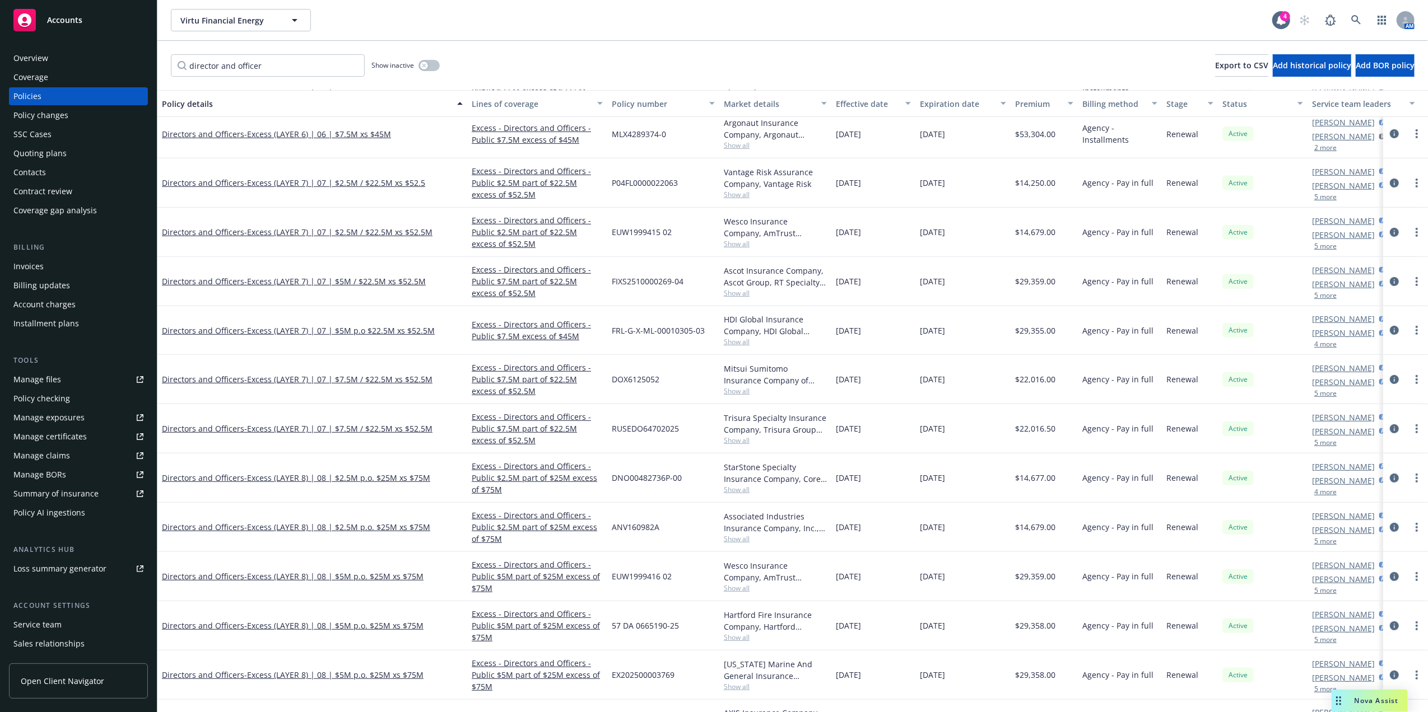
click at [668, 179] on span "P04FL0000022063" at bounding box center [645, 183] width 66 height 12
click at [655, 236] on span "EUW1999415 02" at bounding box center [642, 232] width 60 height 12
click at [733, 245] on span "Show all" at bounding box center [775, 244] width 103 height 10
click at [731, 245] on span "Show all" at bounding box center [775, 244] width 103 height 10
click at [735, 291] on span "Show all" at bounding box center [775, 293] width 103 height 10
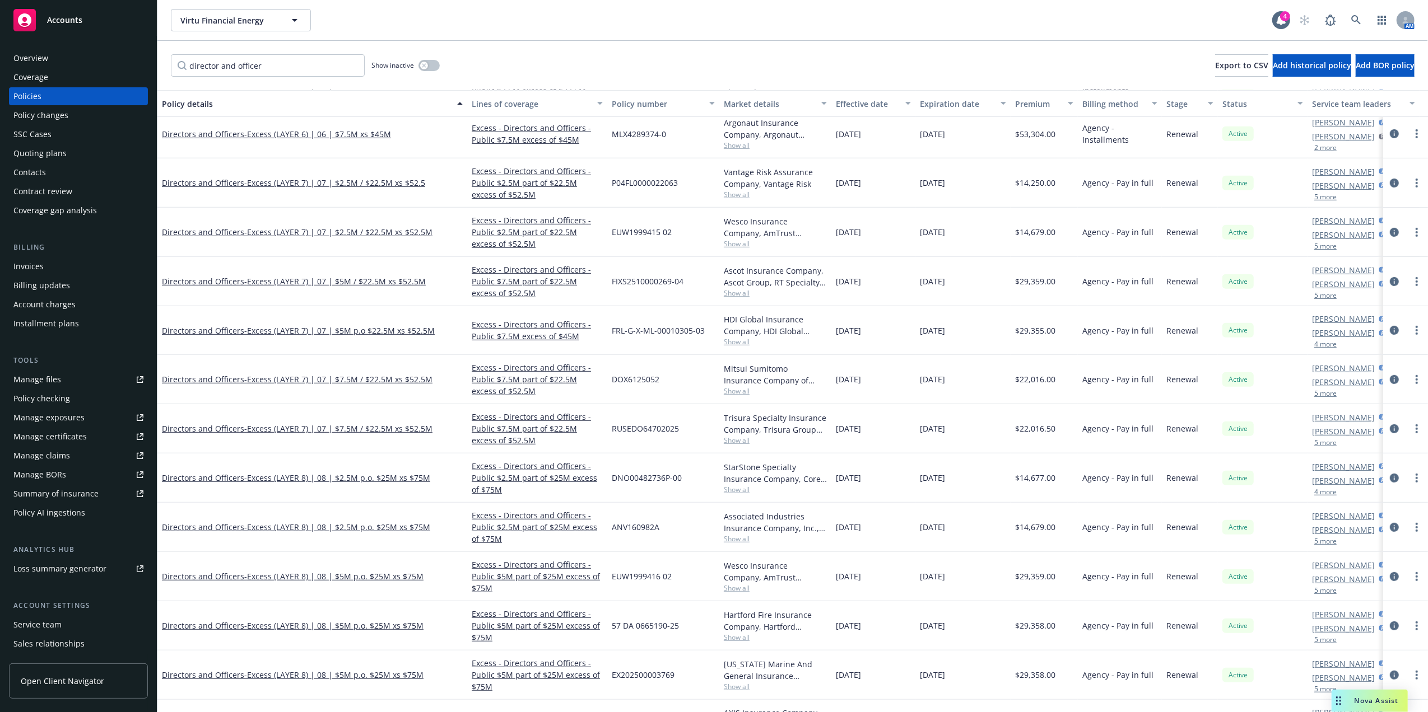
click at [682, 478] on div "DNO00482736P-00" at bounding box center [663, 478] width 112 height 49
click at [1365, 20] on link at bounding box center [1356, 20] width 22 height 22
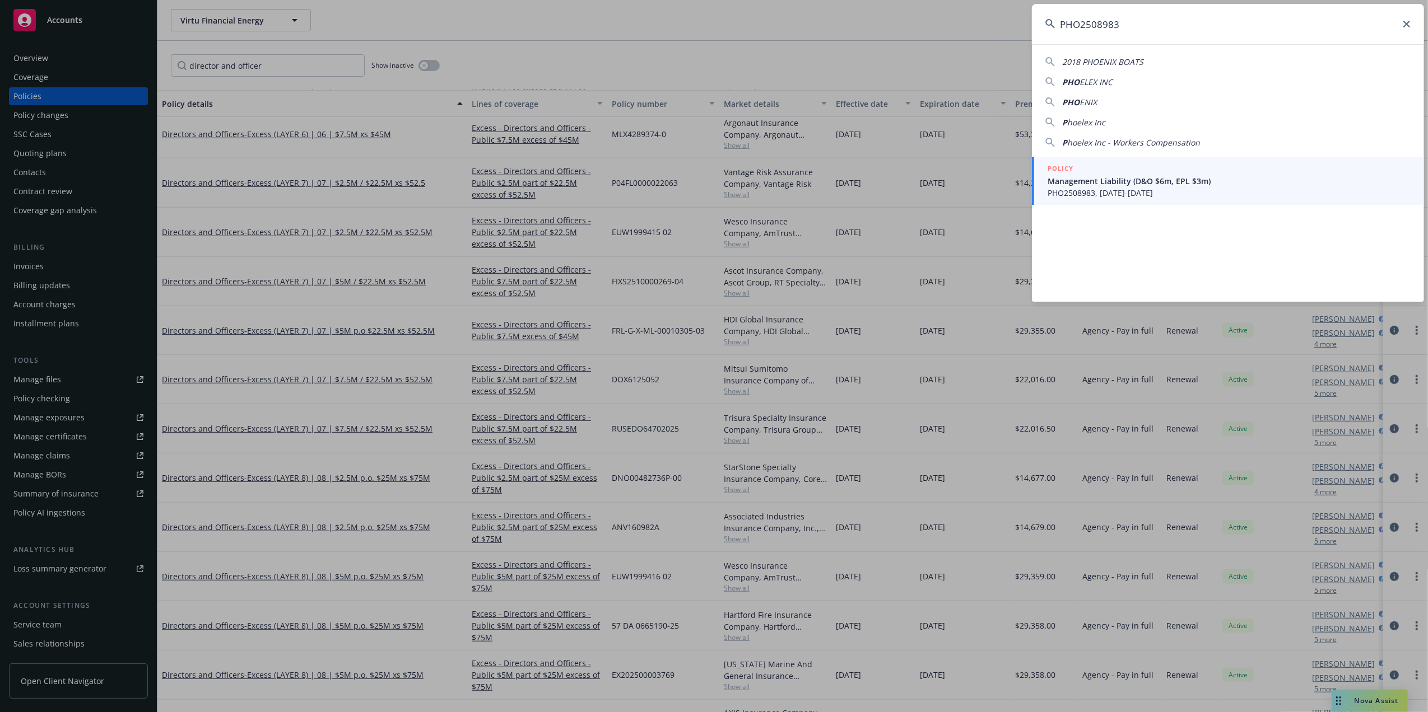
type input "PHO2508983"
click at [1102, 182] on span "Management Liability (D&O $6m, EPL $3m)" at bounding box center [1228, 181] width 363 height 12
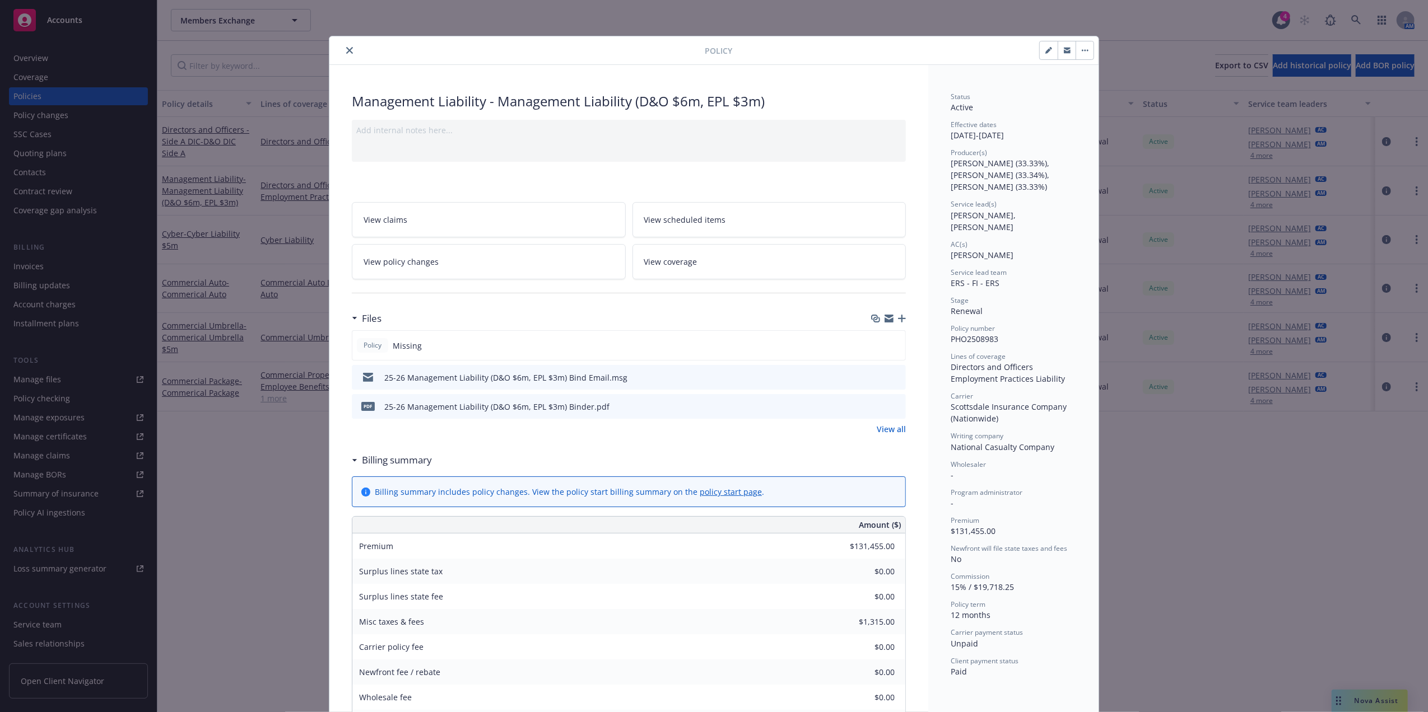
click at [898, 316] on icon "button" at bounding box center [902, 319] width 8 height 8
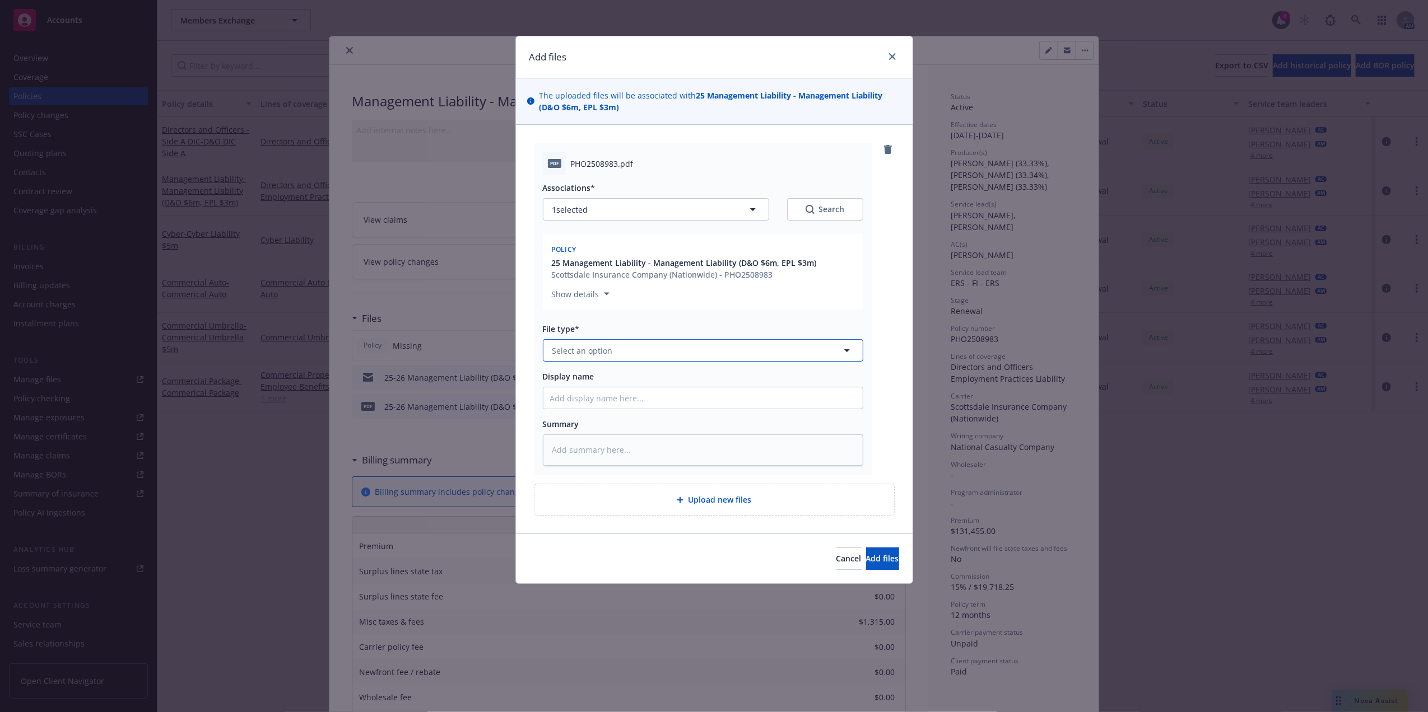
click at [630, 357] on button "Select an option" at bounding box center [703, 350] width 320 height 22
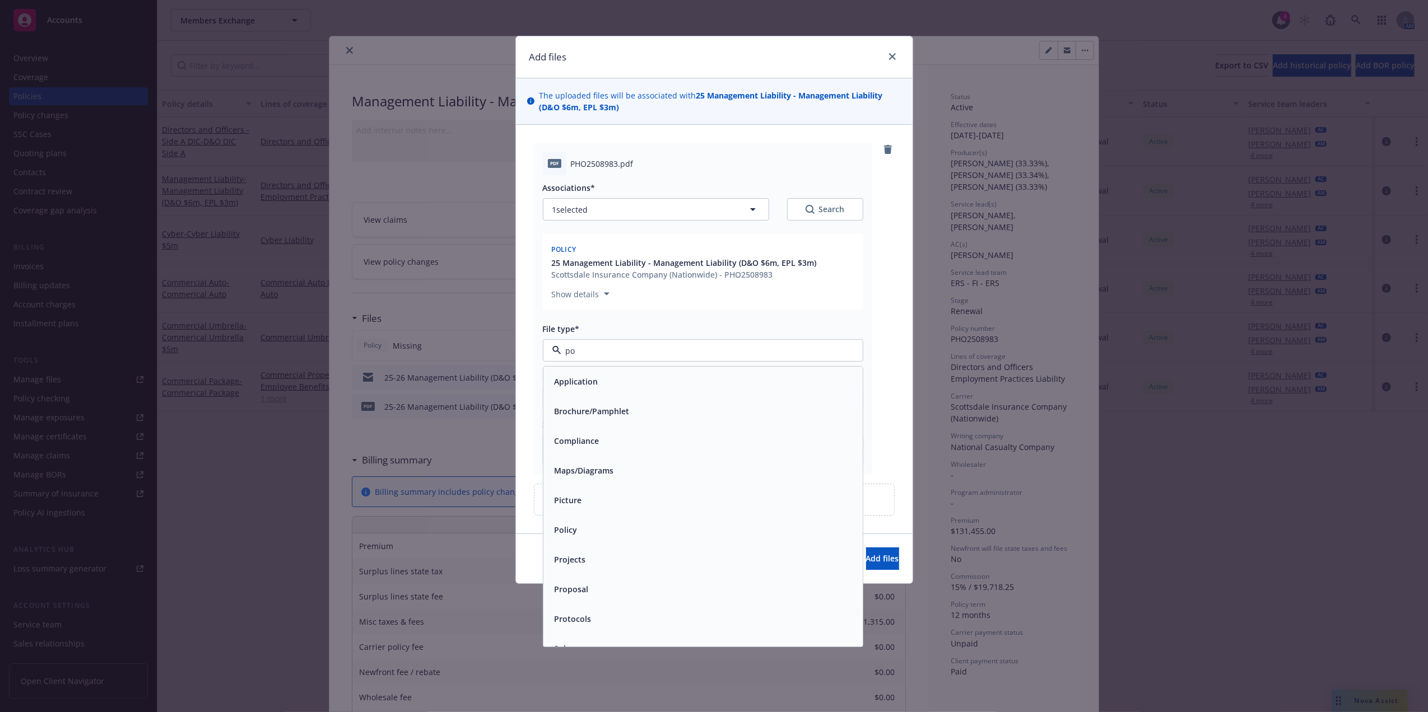
type input "pol"
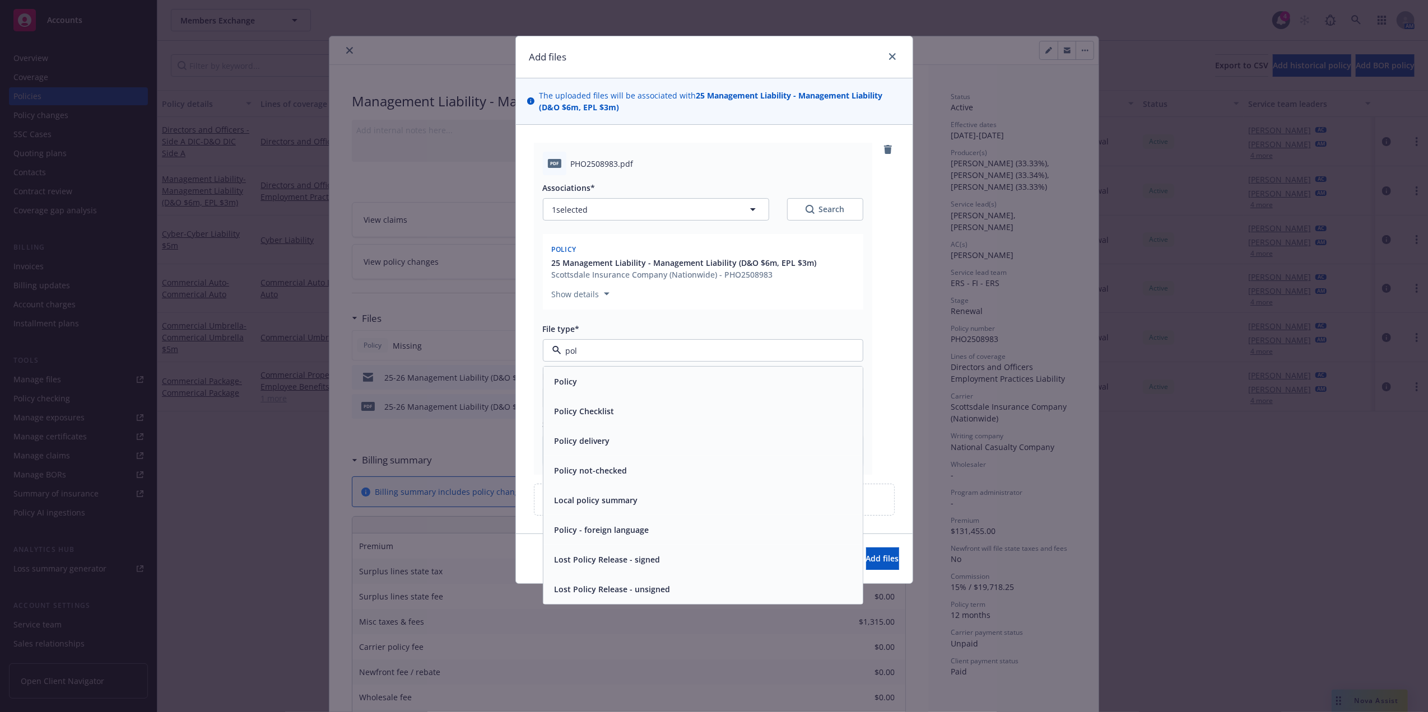
click at [625, 386] on div "Policy" at bounding box center [703, 382] width 306 height 16
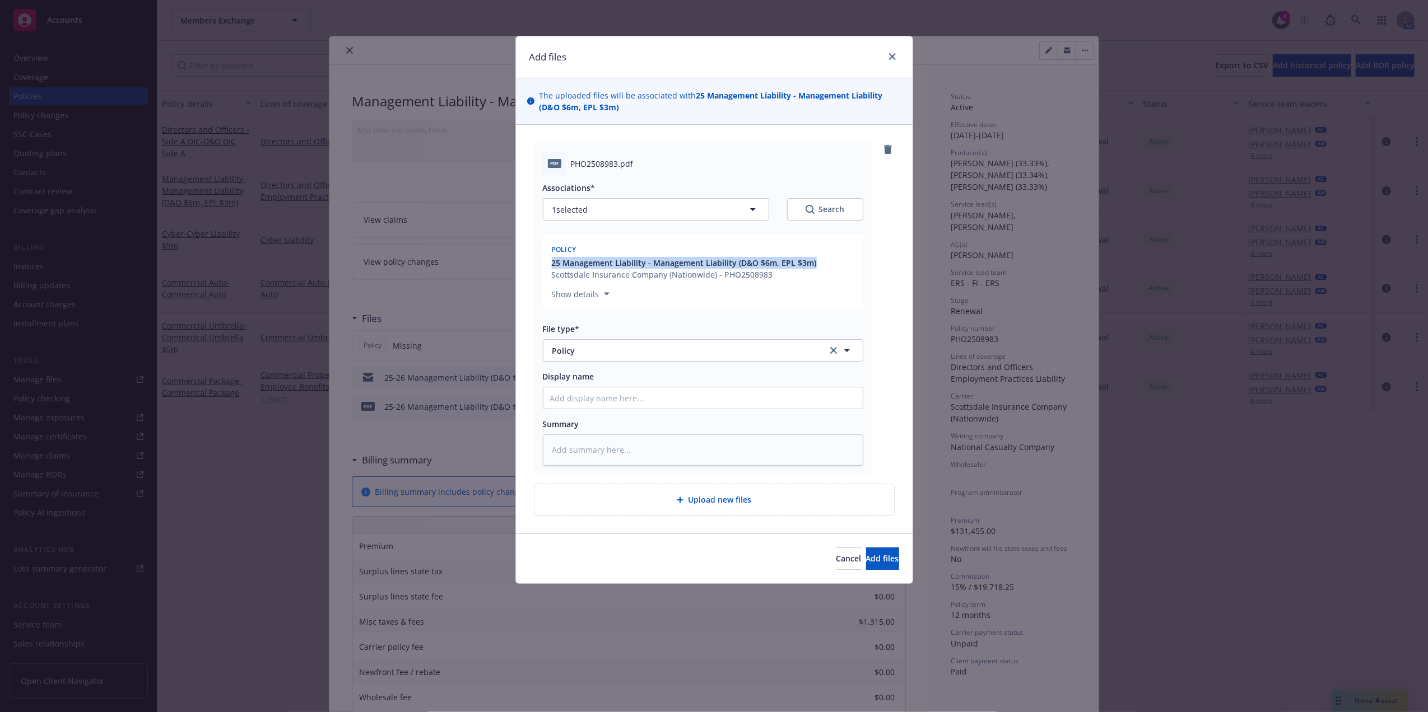
drag, startPoint x: 827, startPoint y: 260, endPoint x: 540, endPoint y: 260, distance: 286.2
click at [540, 260] on div "pdf PHO2508983.pdf Associations* 1 selected Search Policy 25 Management Liabili…" at bounding box center [703, 309] width 338 height 332
copy span "25 Management Liability - Management Liability (D&O $6m, EPL $3m)"
click at [636, 404] on input "Display name" at bounding box center [702, 398] width 319 height 21
paste input "25 Management Liability - Management Liability (D&O $6m, EPL $3m)"
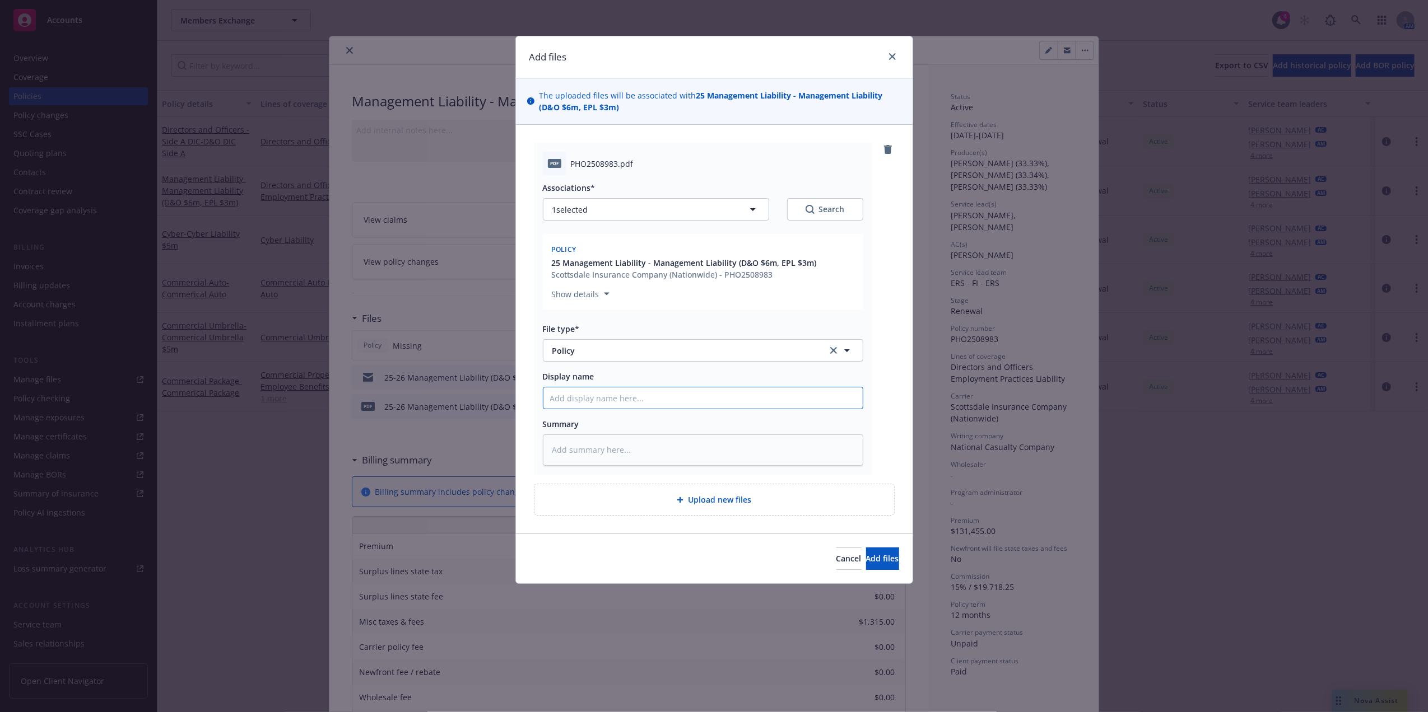
type textarea "x"
type input "25 Management Liability - Management Liability (D&O $6m, EPL $3m)"
type textarea "x"
type input "25 Management Liability - Management Liability (D&O $6m, EPL $3m)"
type textarea "x"
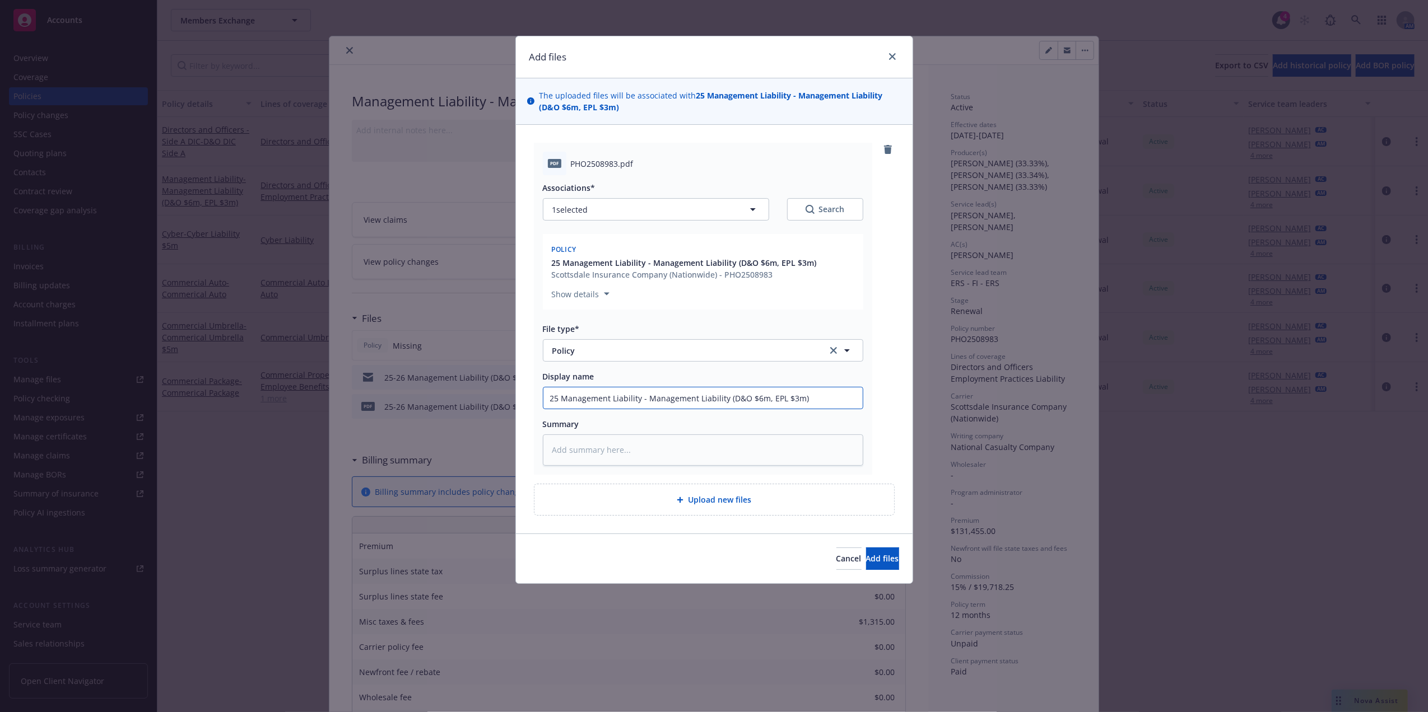
type input "25 Management Liability - Management Liability (D&O $6m, EPL $3m) P"
type textarea "x"
type input "25 Management Liability - Management Liability (D&O $6m, EPL $3m) Po"
type textarea "x"
type input "25 Management Liability - Management Liability (D&O $6m, EPL $3m) Pol"
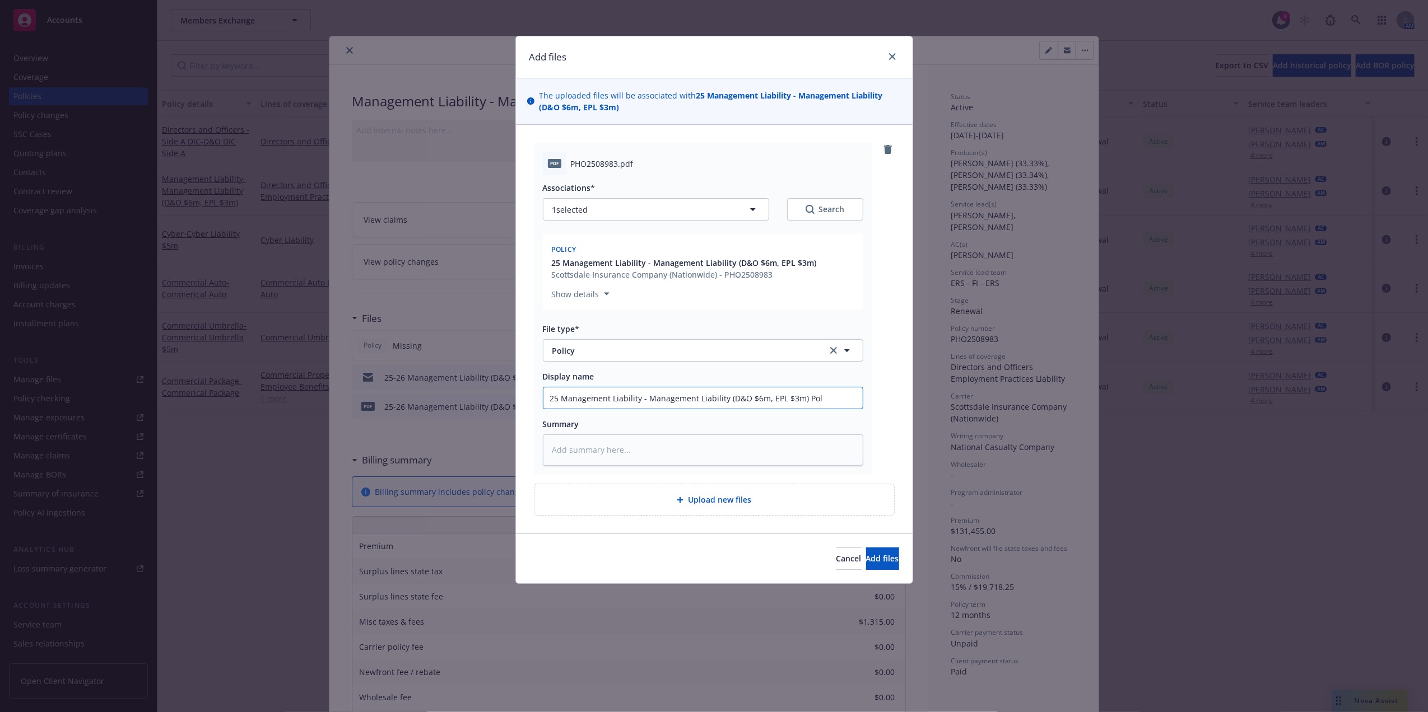
type textarea "x"
type input "25 Management Liability - Management Liability (D&O $6m, EPL $3m) Poli"
type textarea "x"
type input "25 Management Liability - Management Liability (D&O $6m, EPL $3m) Policy"
type textarea "x"
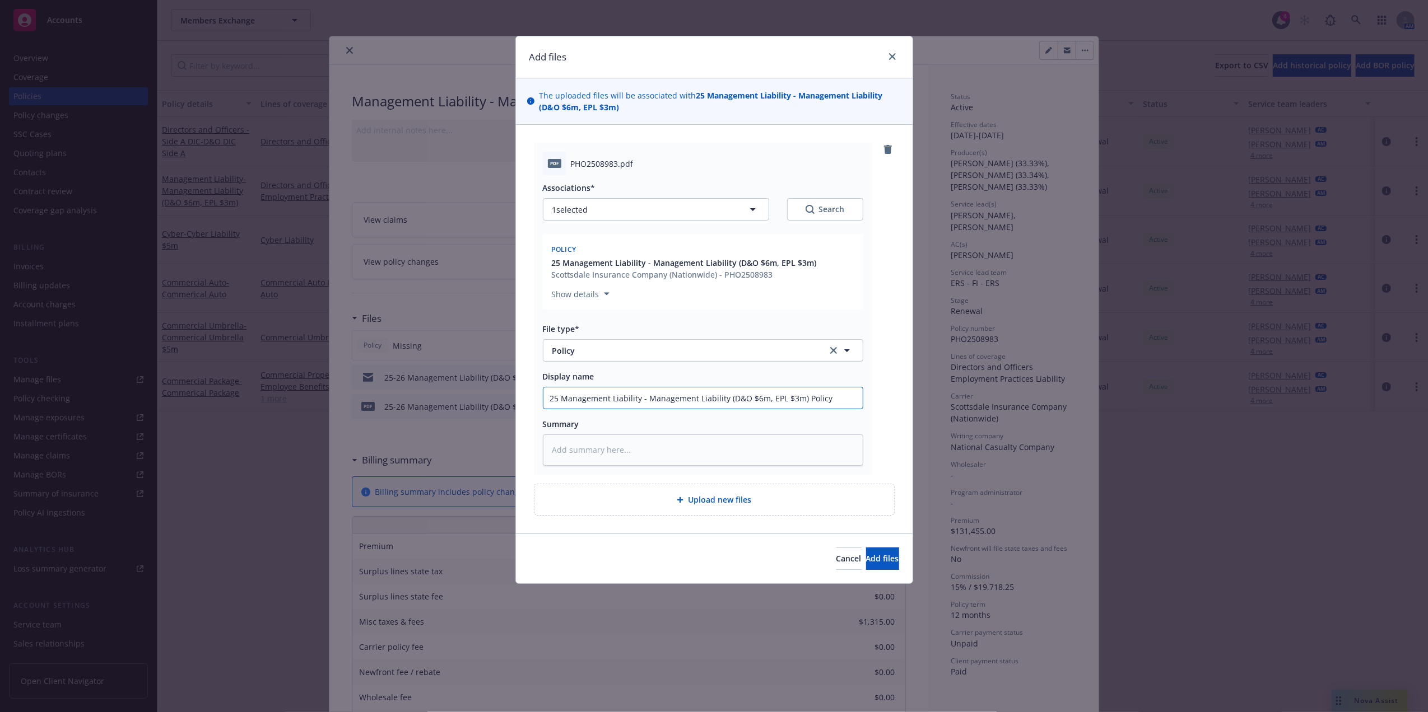
type input "25 Management Liability - Management Liability (D&O $6m, EPL $3m) Policy"
type textarea "x"
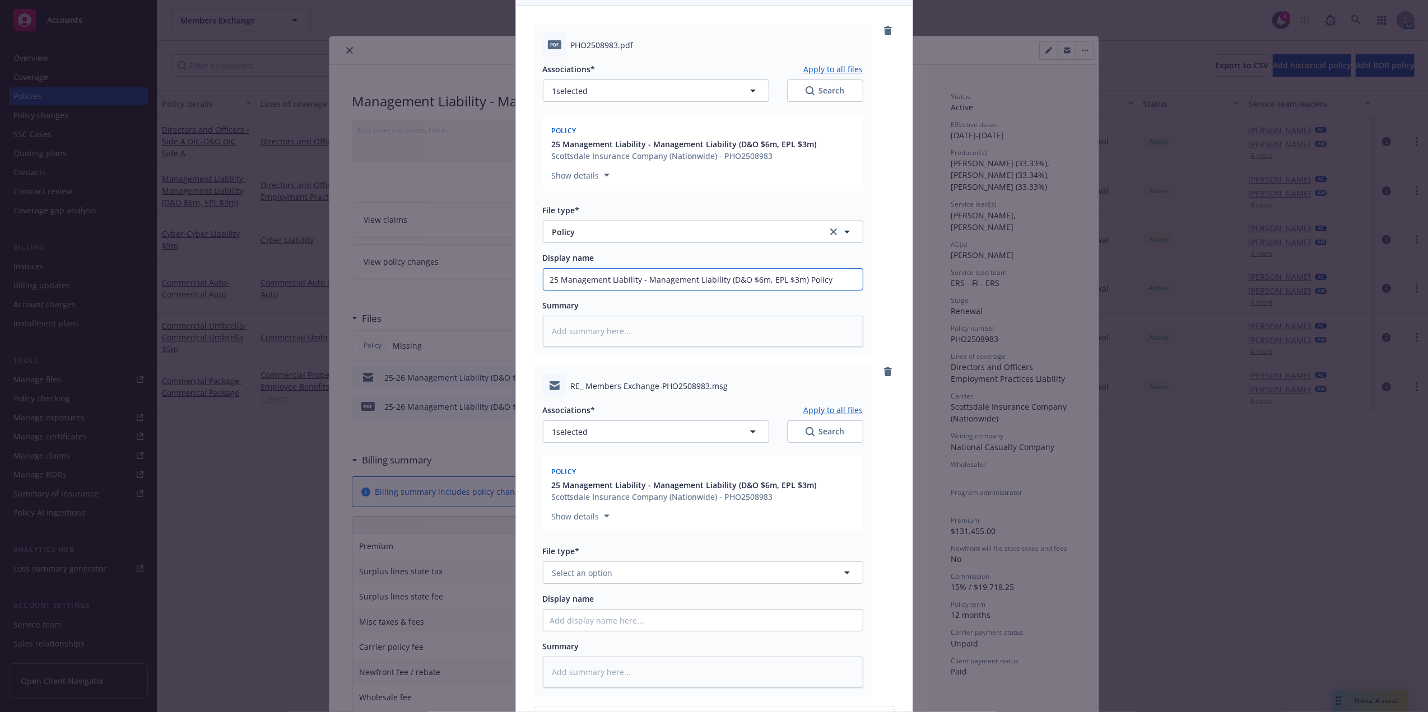
scroll to position [250, 0]
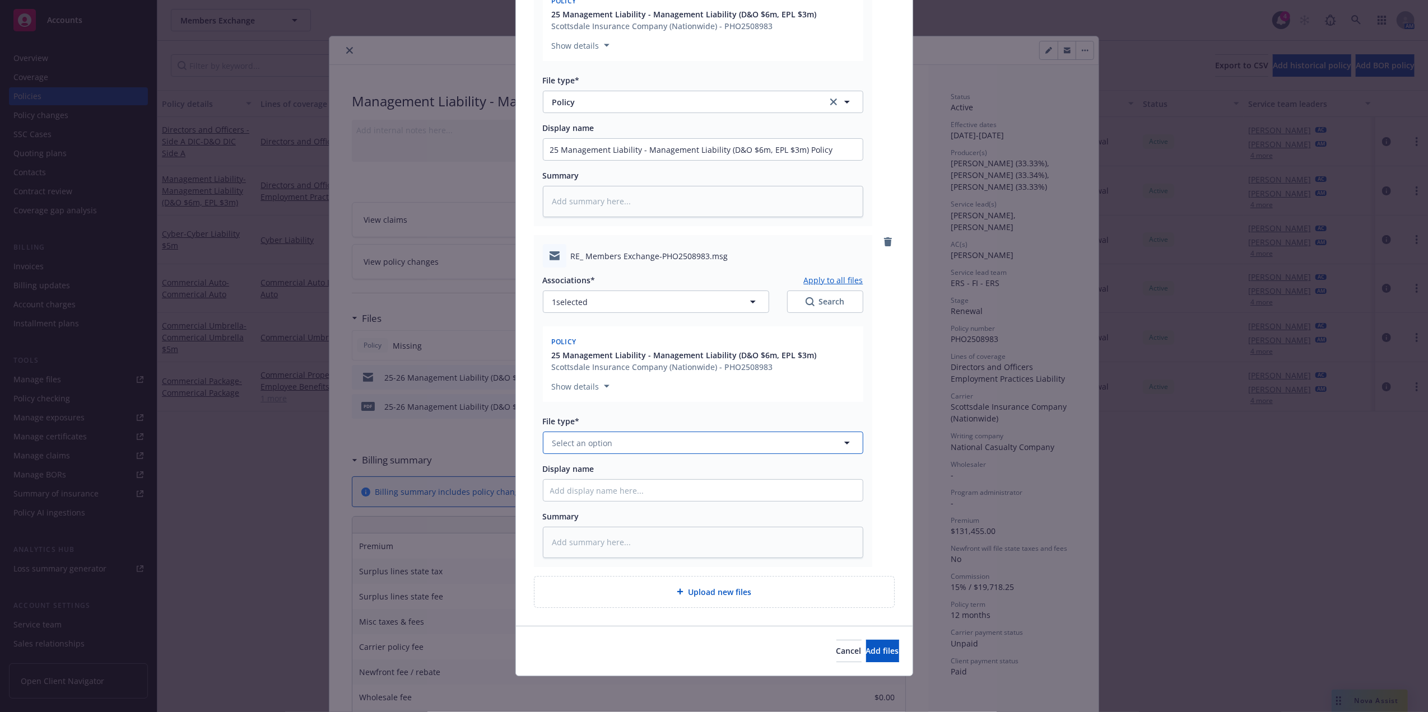
click at [651, 446] on button "Select an option" at bounding box center [703, 443] width 320 height 22
type input "email"
click at [682, 473] on div "Email" at bounding box center [703, 474] width 306 height 16
click at [648, 487] on input "Display name" at bounding box center [702, 490] width 319 height 21
type textarea "x"
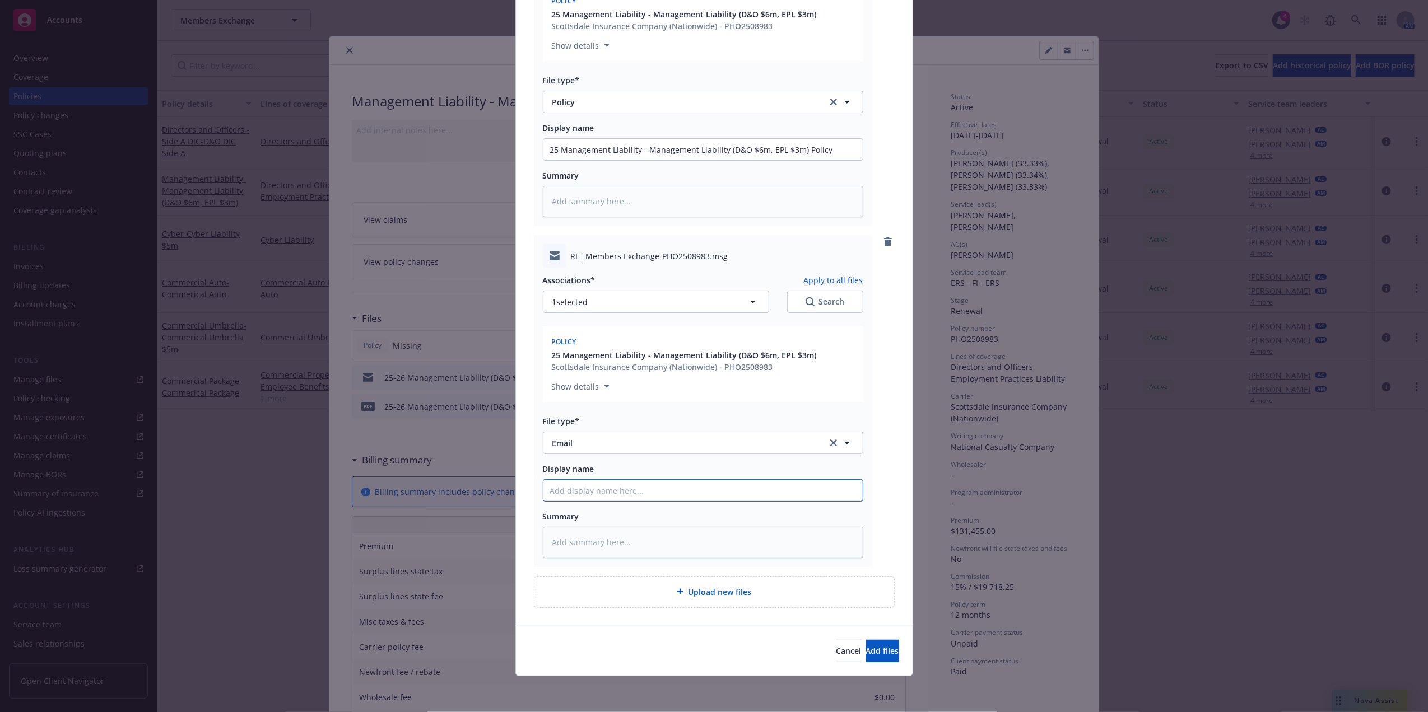
type input "P"
type textarea "x"
type input "Po"
type textarea "x"
type input "Pol"
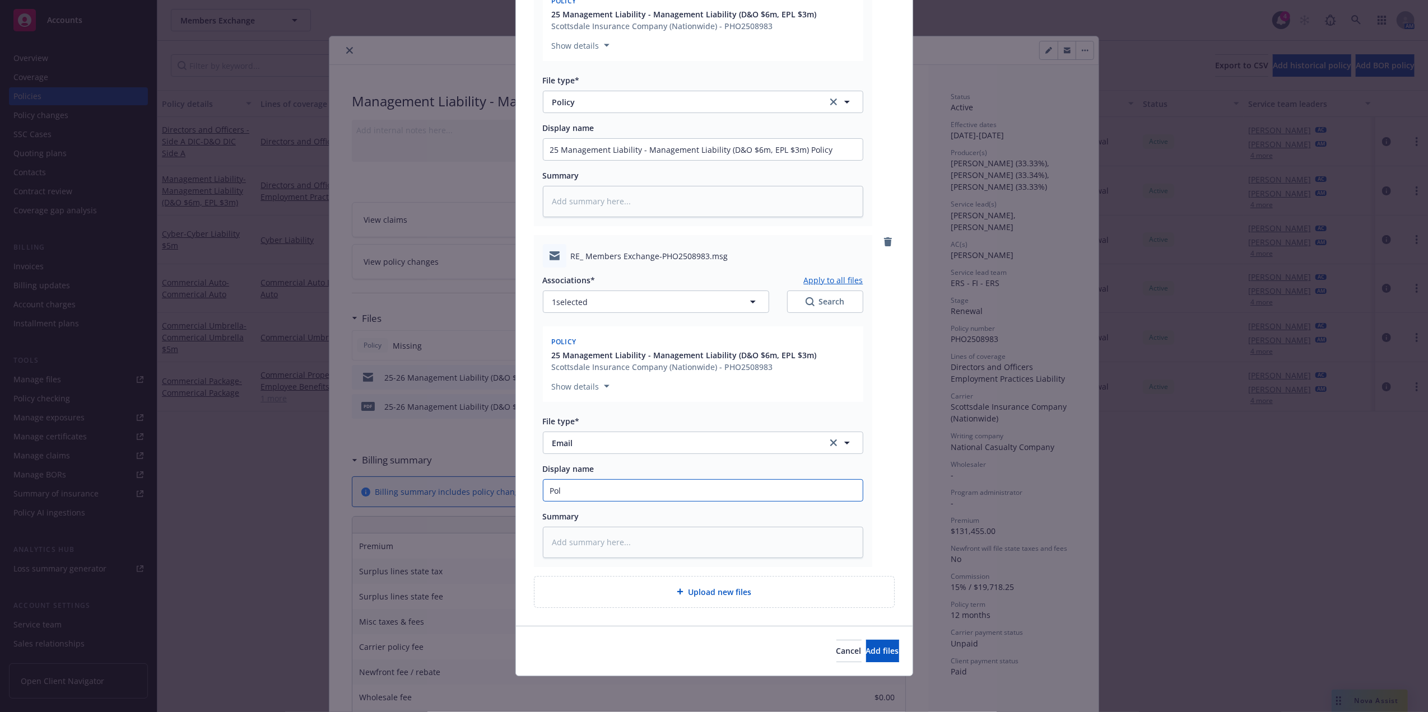
type textarea "x"
type input "Poli"
type textarea "x"
type input "Polic"
type textarea "x"
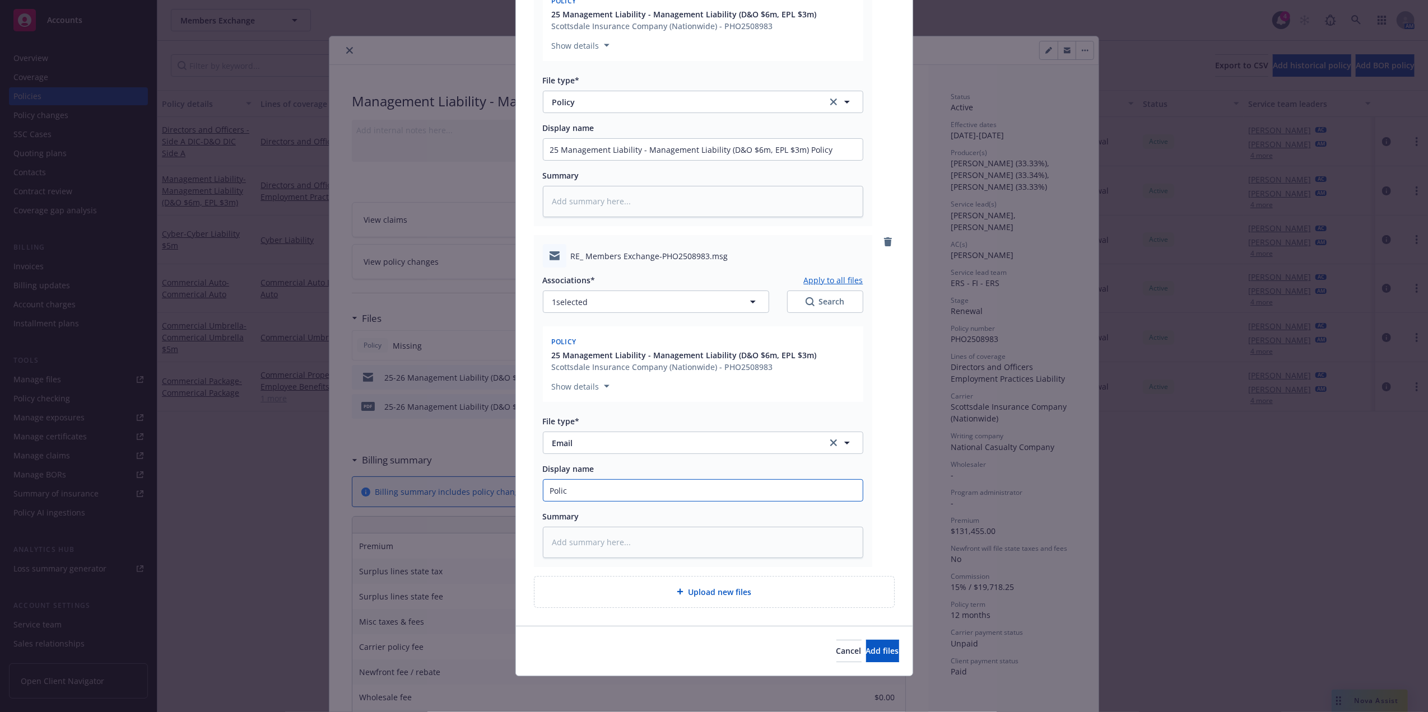
type input "Policy"
type textarea "x"
type input "Policy"
type textarea "x"
type input "Policy R"
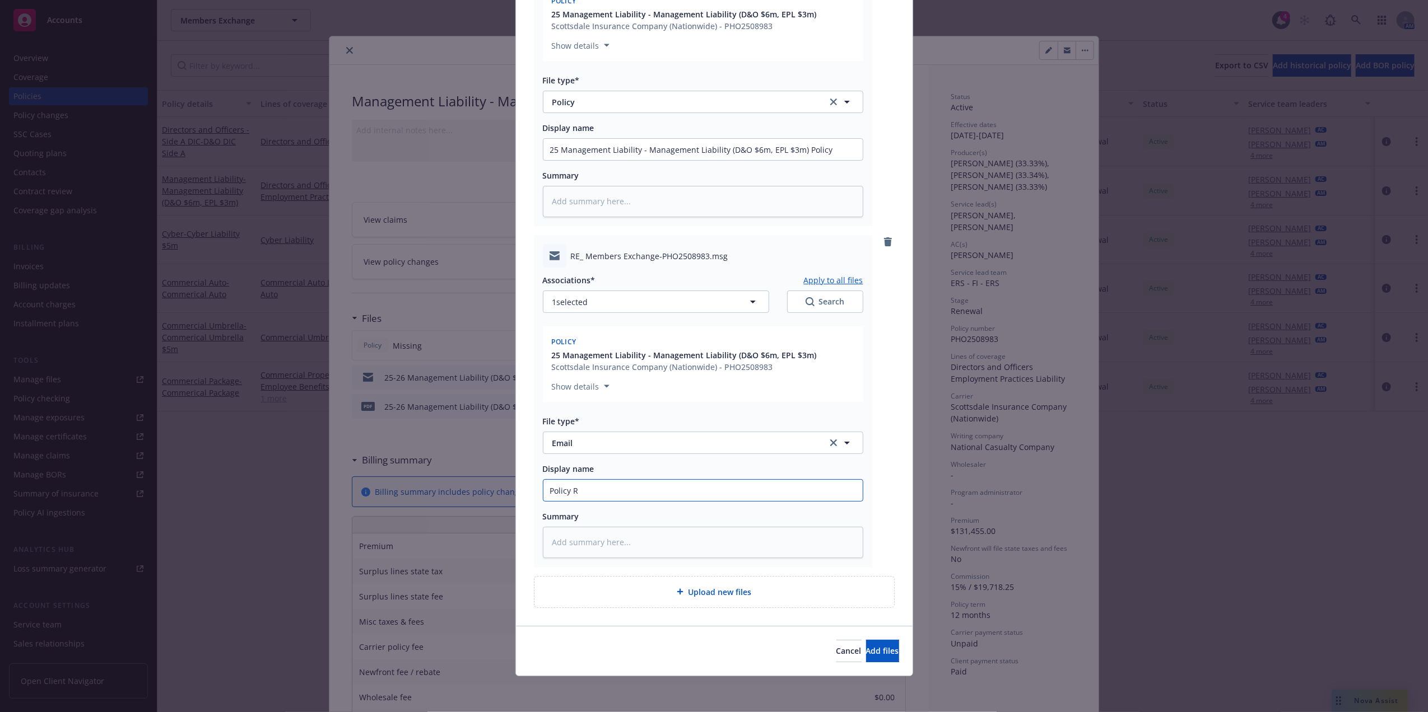
type textarea "x"
type input "Policy Rec"
type textarea "x"
type input "Policy Recv"
click at [869, 651] on span "Add files" at bounding box center [882, 651] width 33 height 11
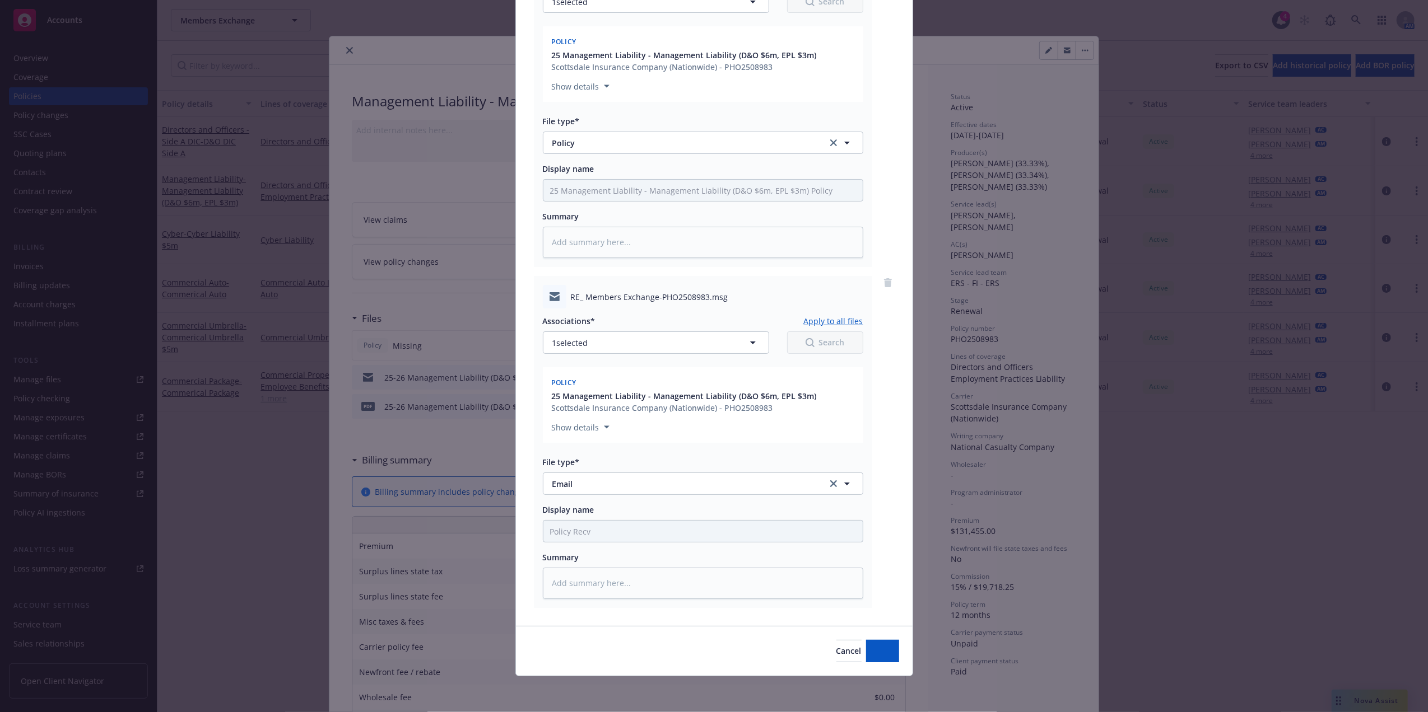
scroll to position [208, 0]
type textarea "x"
